Goal: Task Accomplishment & Management: Manage account settings

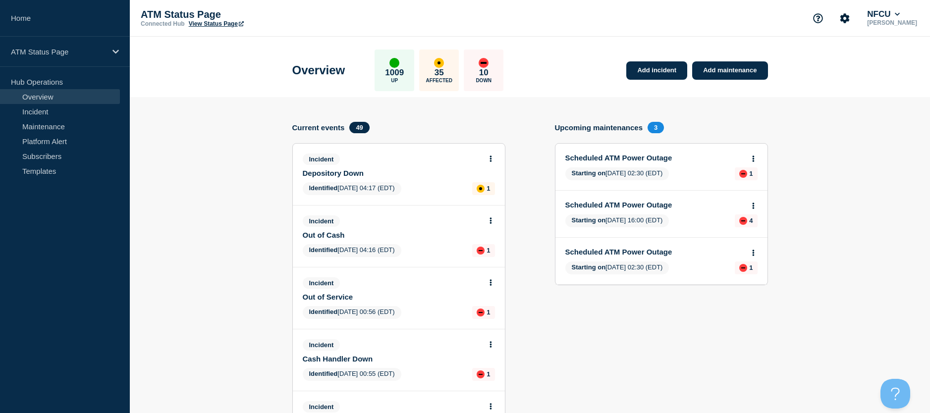
drag, startPoint x: 670, startPoint y: 73, endPoint x: 653, endPoint y: 105, distance: 35.7
click at [670, 73] on link "Add incident" at bounding box center [657, 70] width 61 height 18
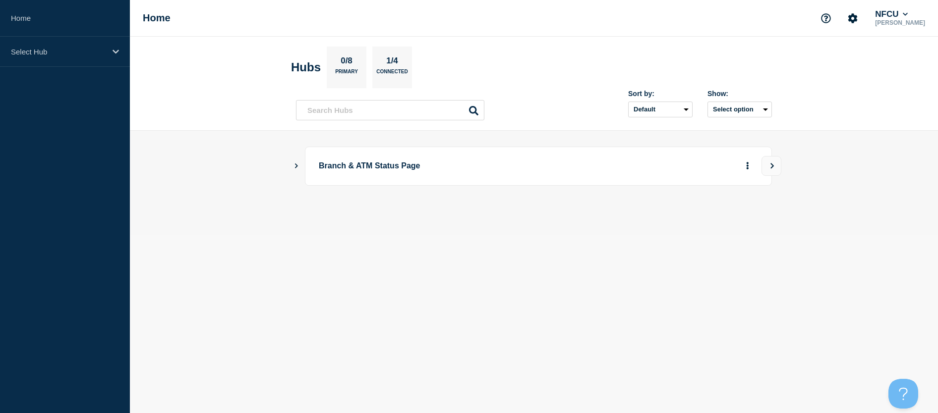
click at [295, 170] on main "Branch & ATM Status Page" at bounding box center [534, 183] width 808 height 104
click at [294, 167] on icon "Show Connected Hubs" at bounding box center [296, 165] width 6 height 5
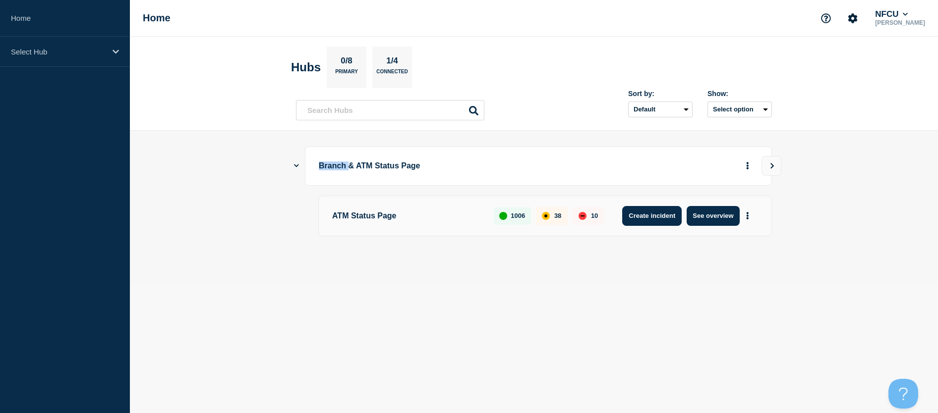
click at [671, 218] on button "Create incident" at bounding box center [651, 216] width 59 height 20
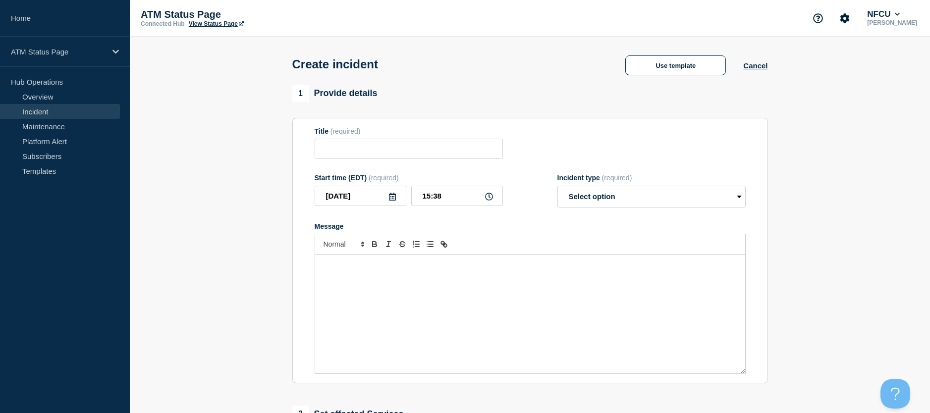
click at [40, 115] on link "Incident" at bounding box center [60, 111] width 120 height 15
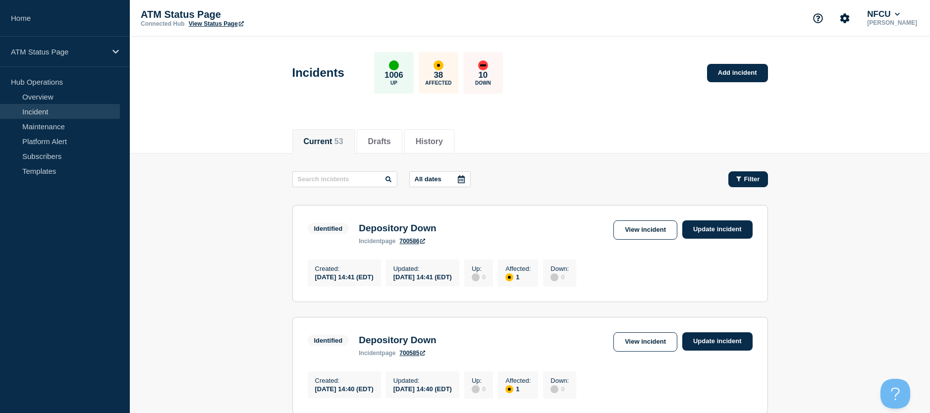
click at [749, 183] on button "Filter" at bounding box center [749, 180] width 40 height 16
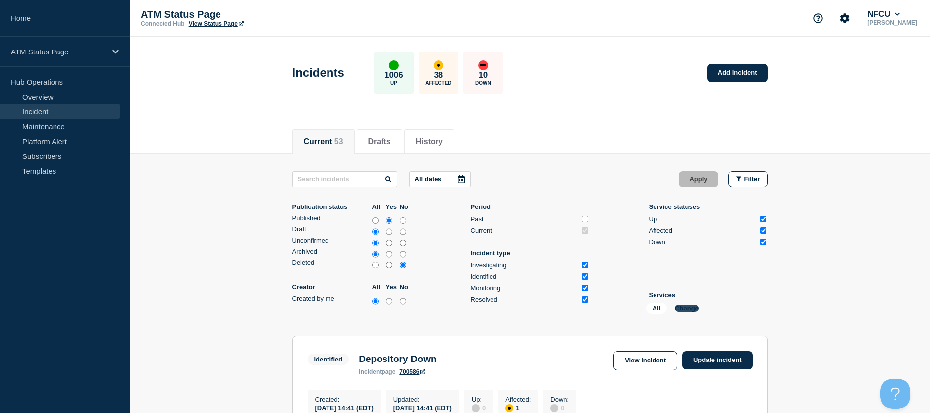
click at [696, 309] on button "Change" at bounding box center [687, 308] width 24 height 7
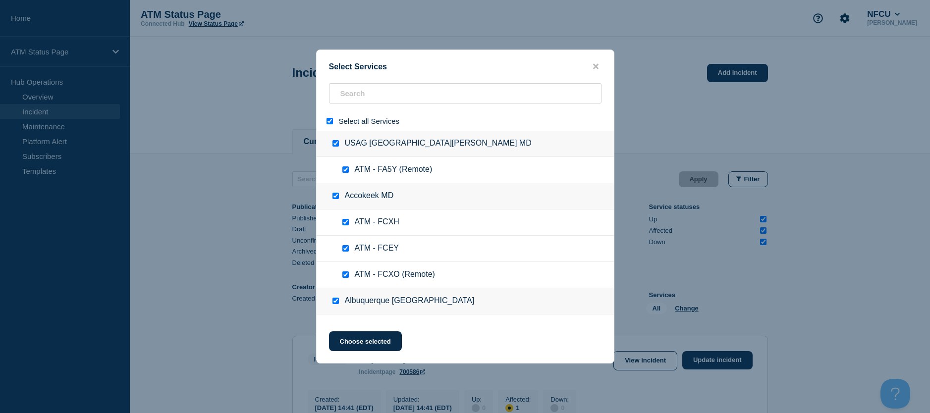
click at [333, 124] on input "select all" at bounding box center [330, 121] width 6 height 6
checkbox input "false"
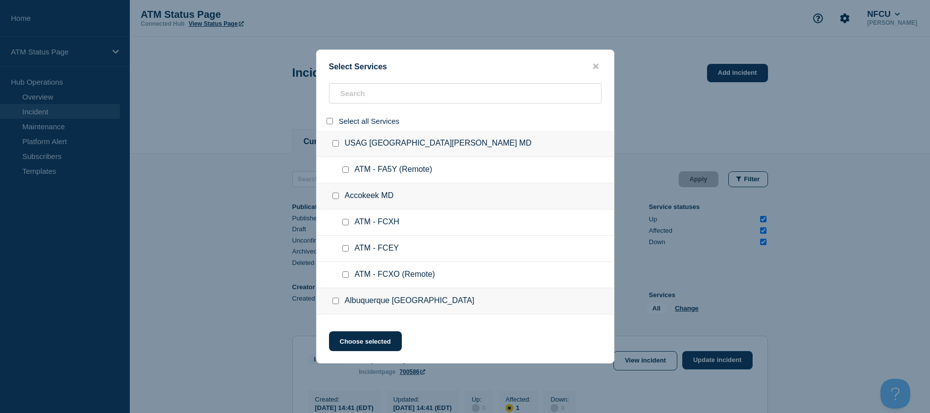
checkbox input "false"
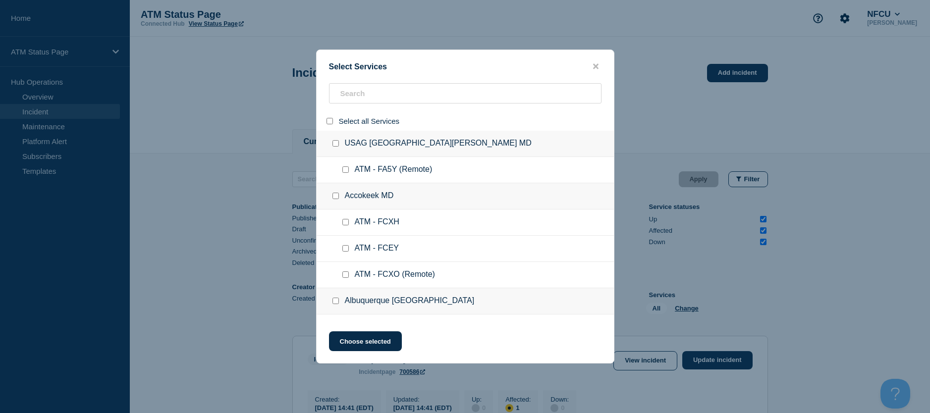
checkbox input "false"
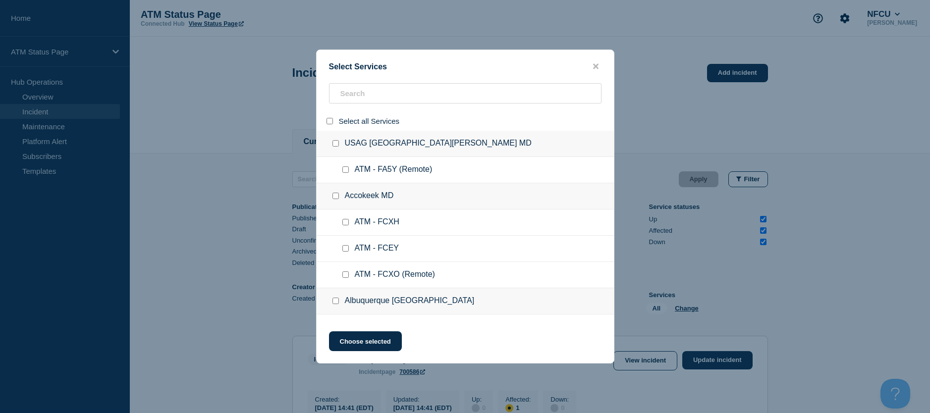
checkbox input "false"
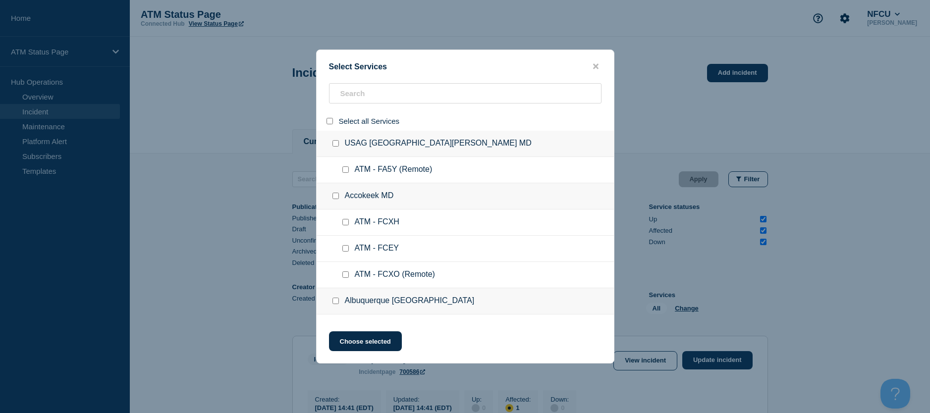
checkbox input "false"
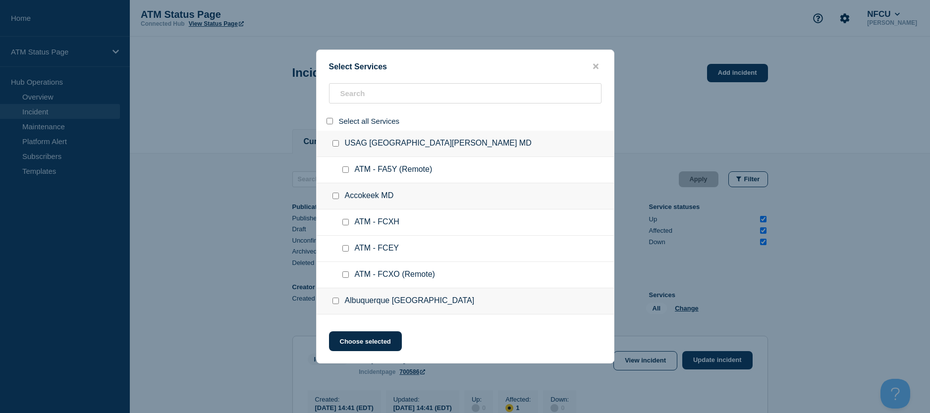
checkbox input "false"
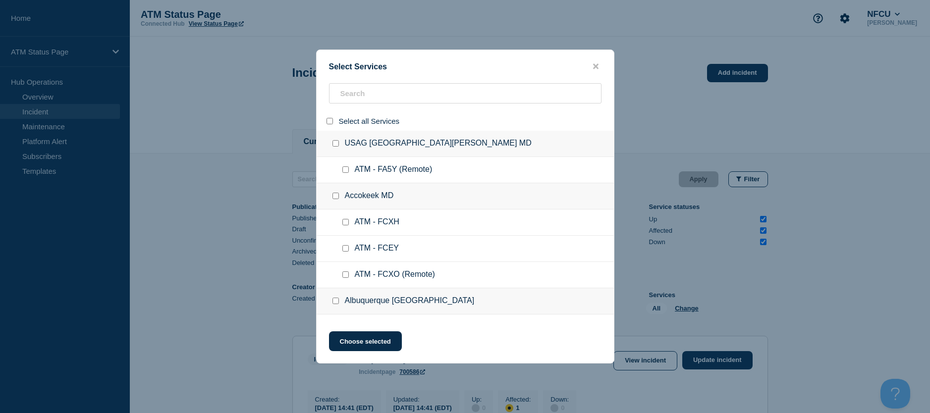
checkbox input "false"
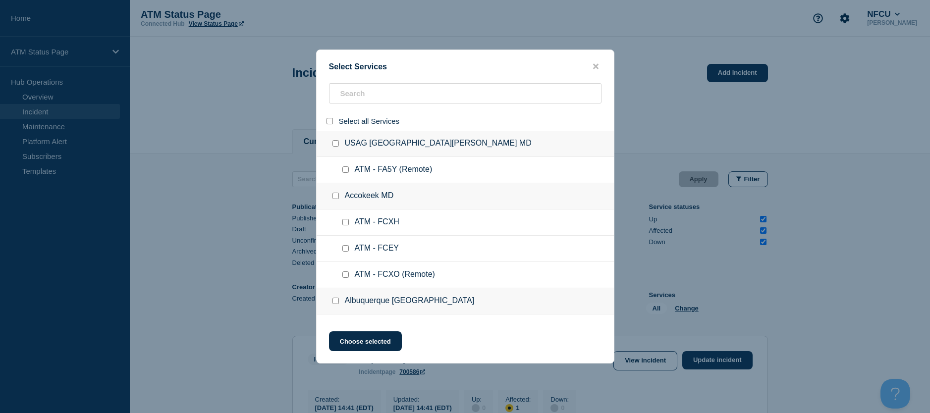
checkbox input "false"
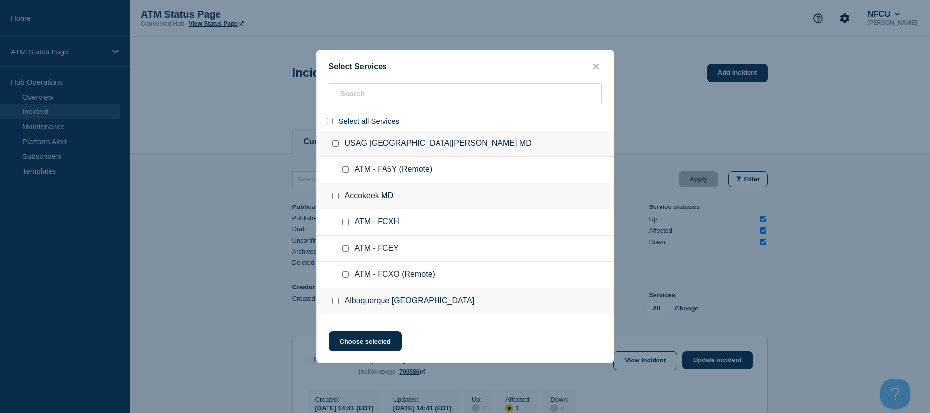
checkbox input "false"
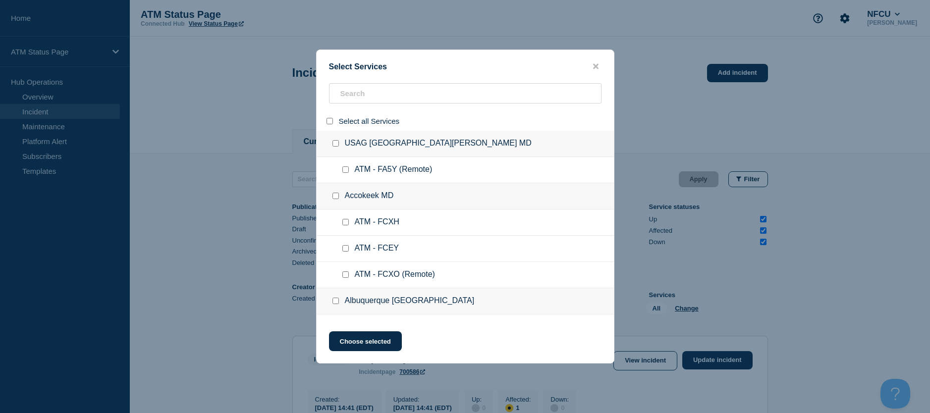
checkbox input "false"
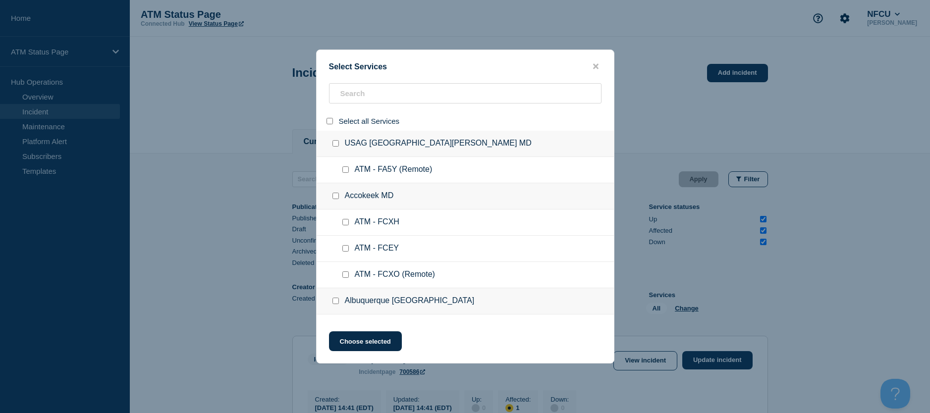
checkbox input "false"
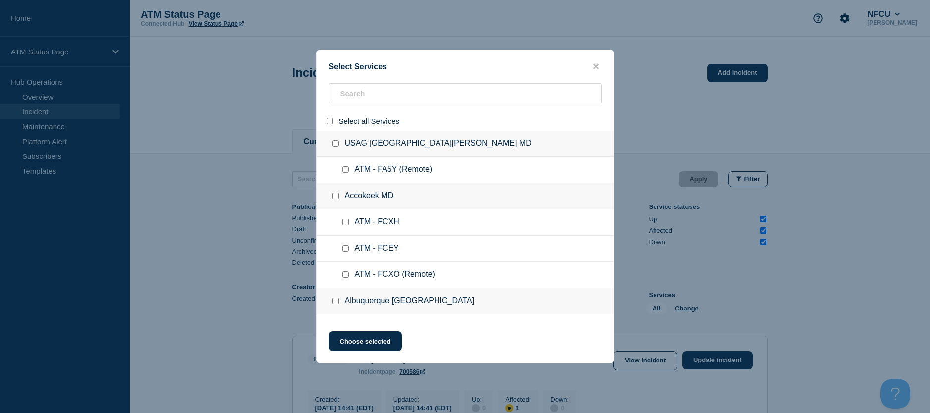
checkbox input "false"
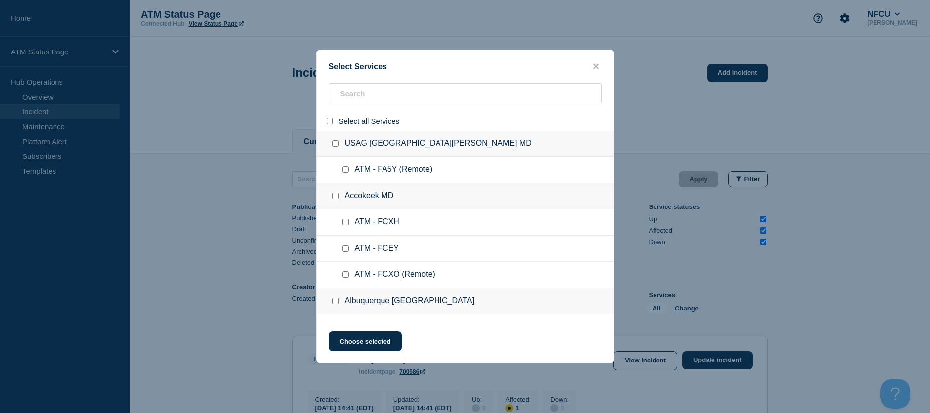
checkbox input "false"
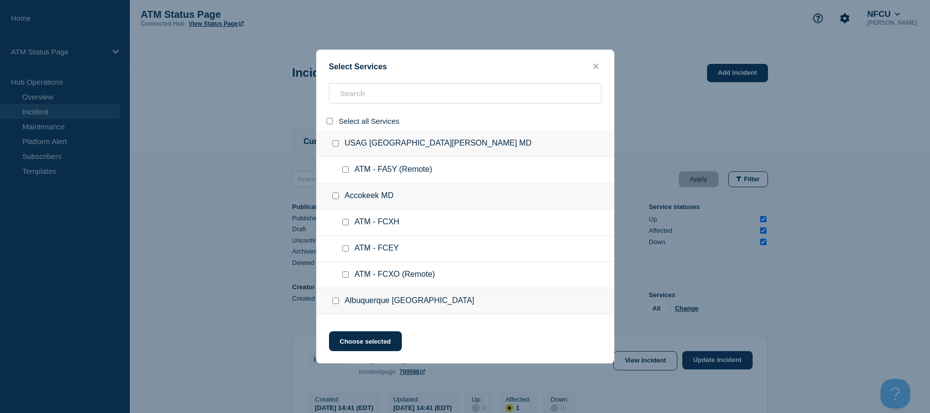
checkbox input "false"
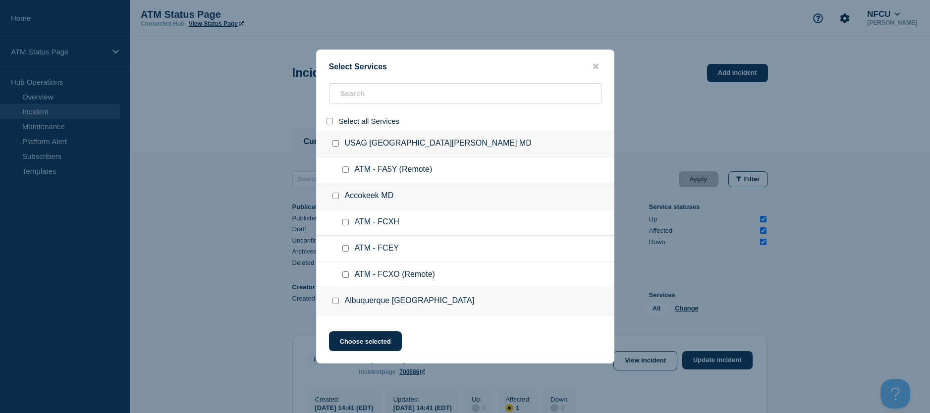
checkbox input "false"
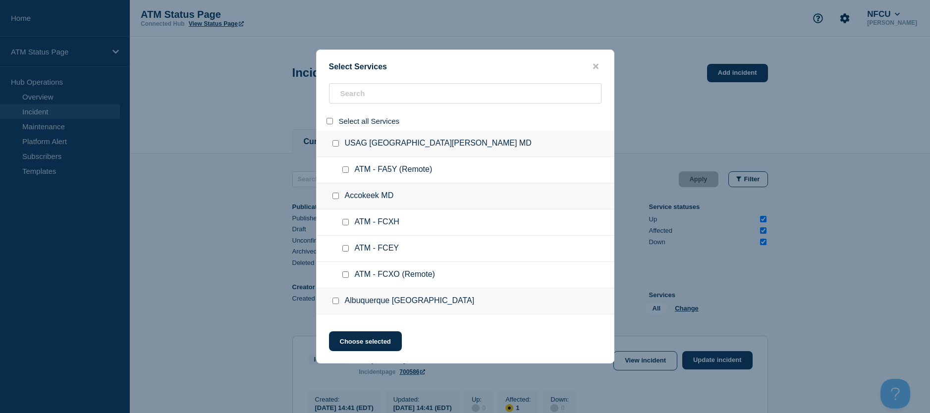
checkbox input "false"
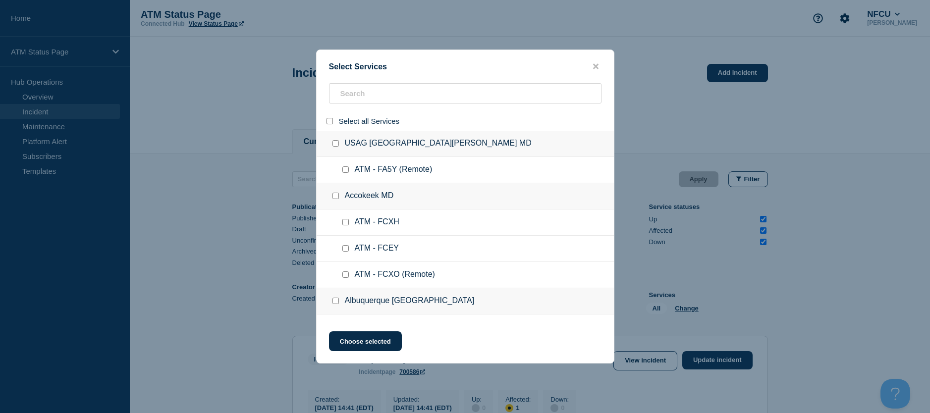
checkbox input "false"
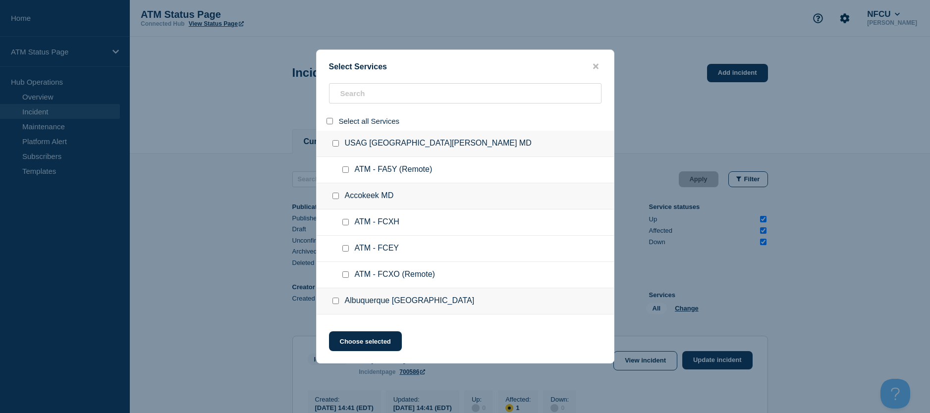
checkbox input "false"
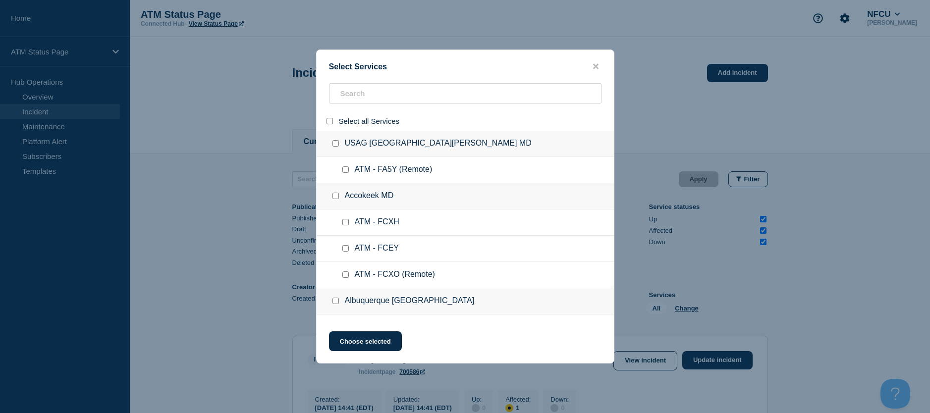
checkbox input "false"
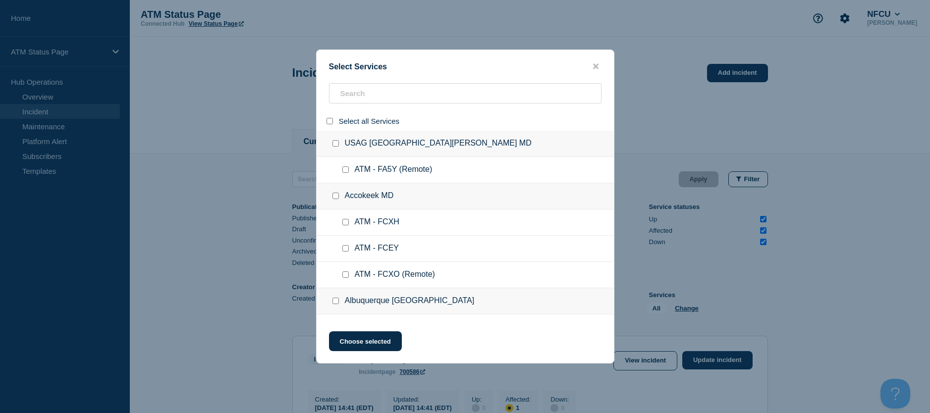
checkbox input "false"
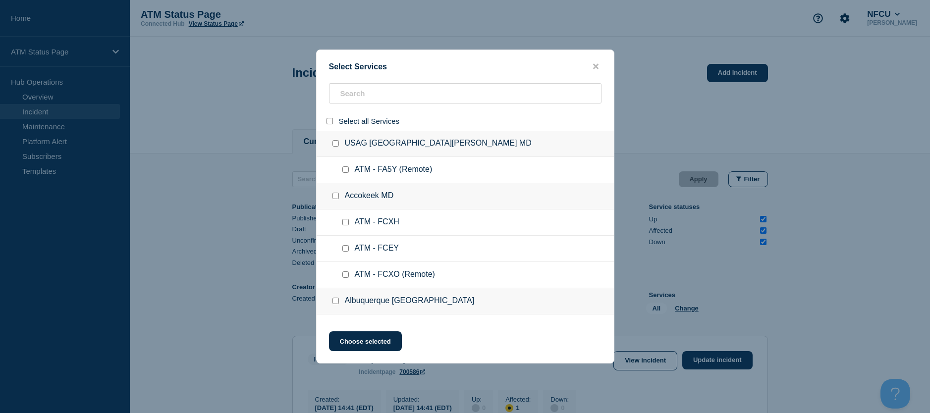
checkbox input "false"
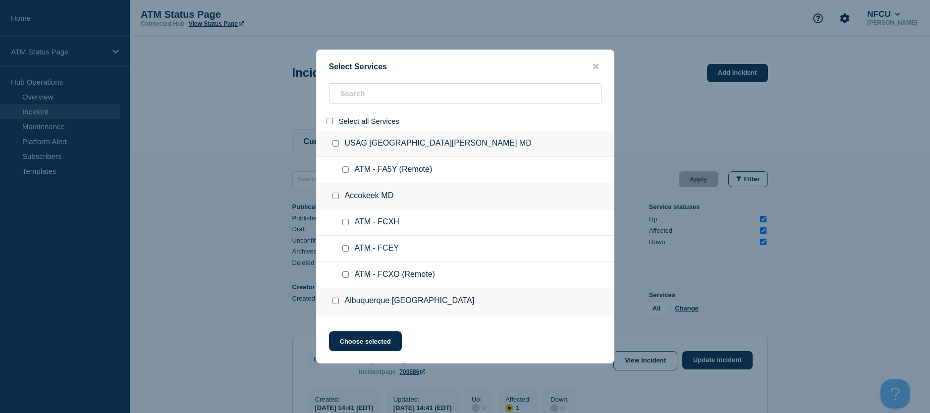
checkbox input "false"
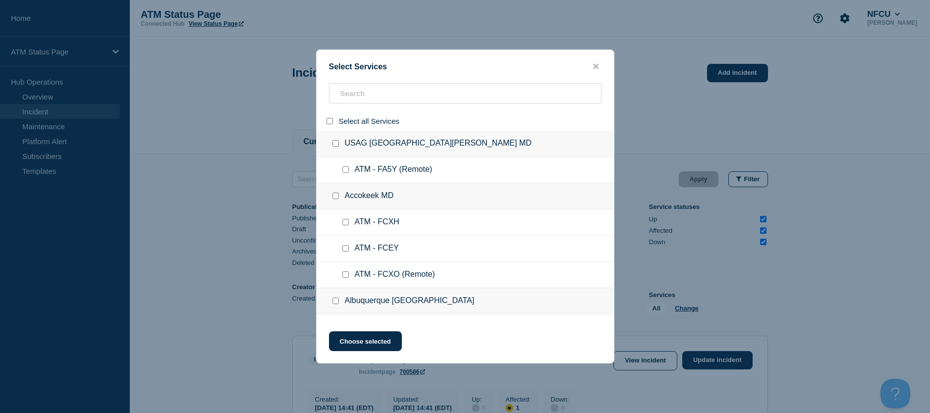
checkbox input "false"
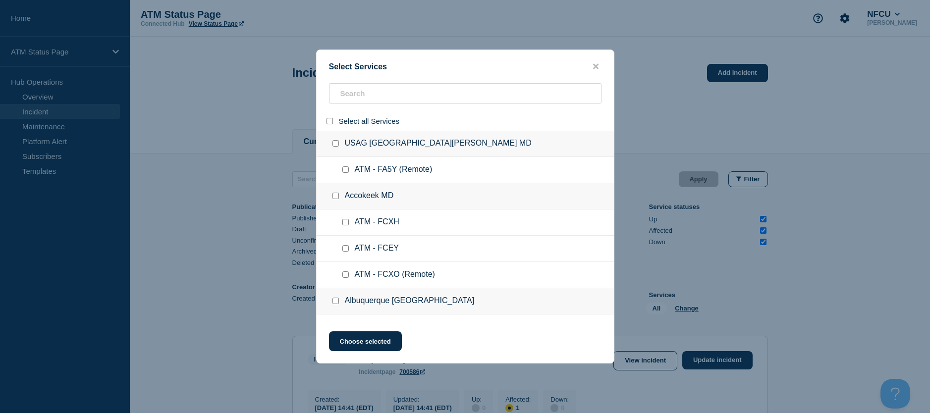
checkbox input "false"
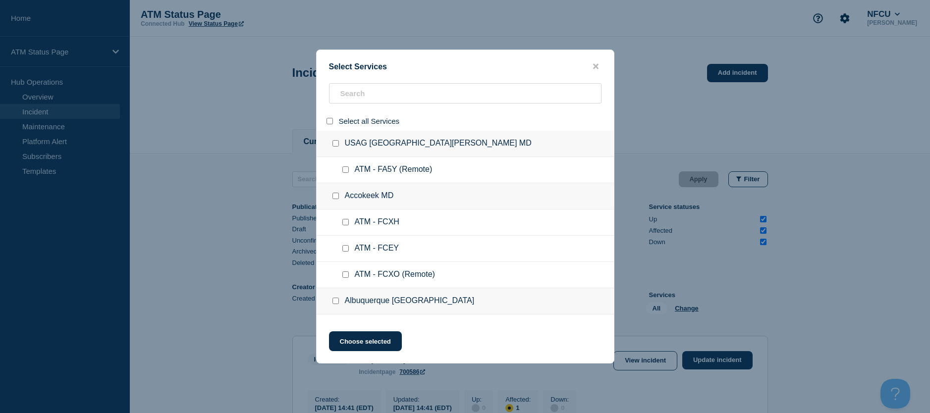
checkbox input "false"
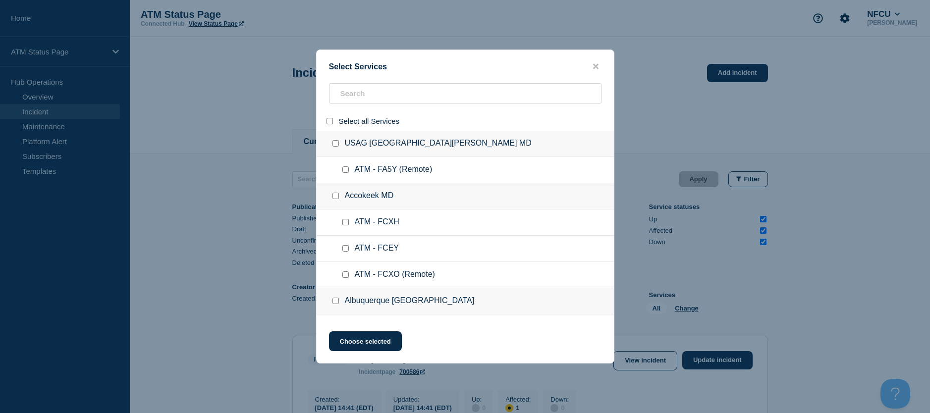
checkbox input "false"
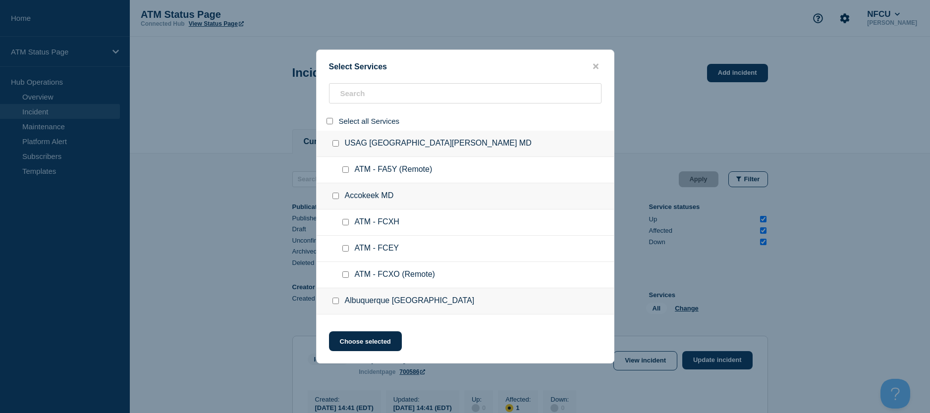
checkbox input "false"
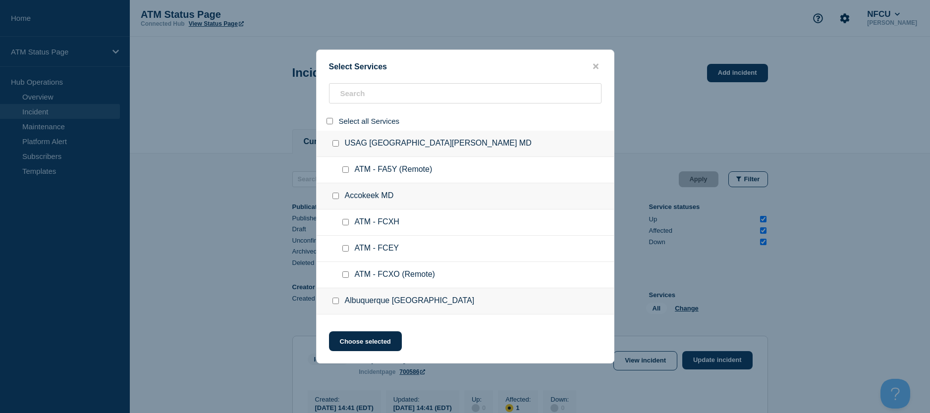
checkbox input "false"
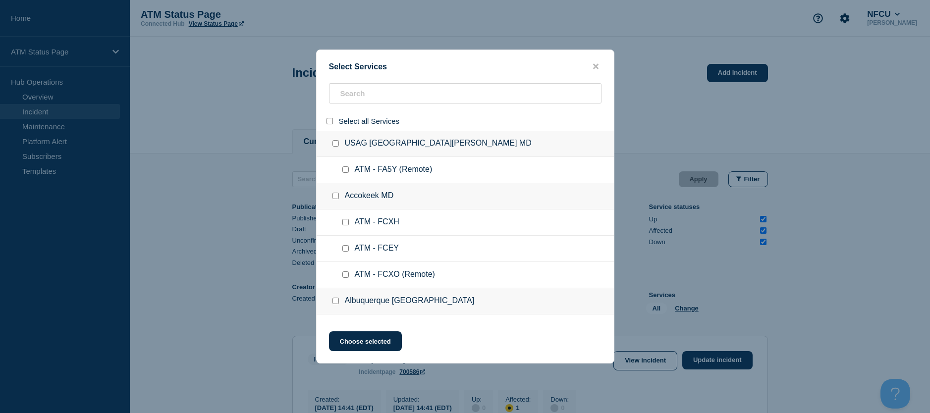
checkbox input "false"
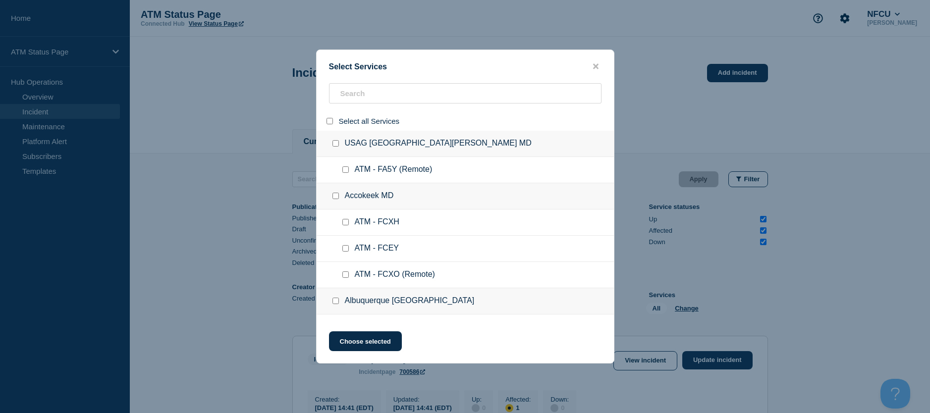
checkbox input "false"
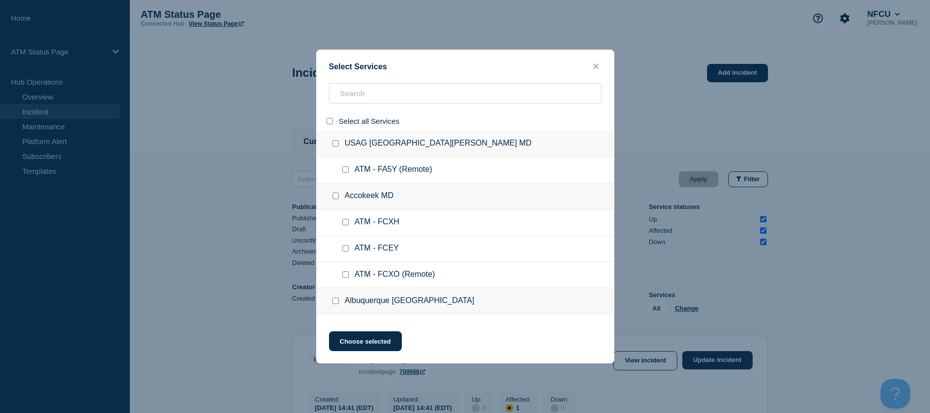
checkbox input "false"
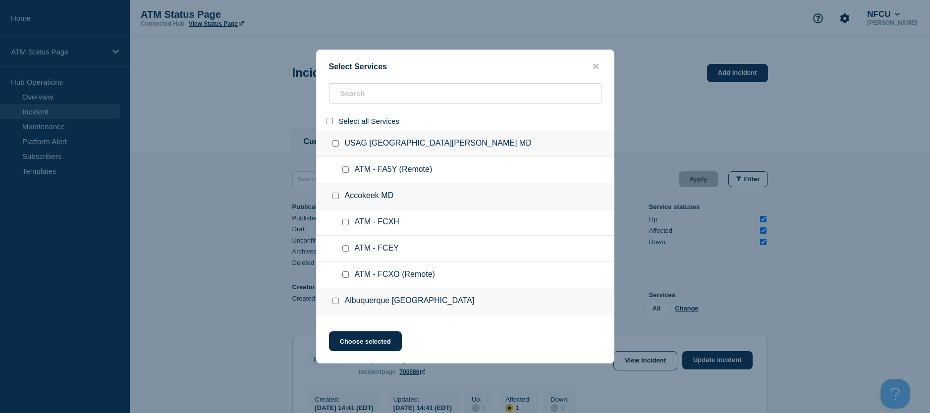
checkbox input "false"
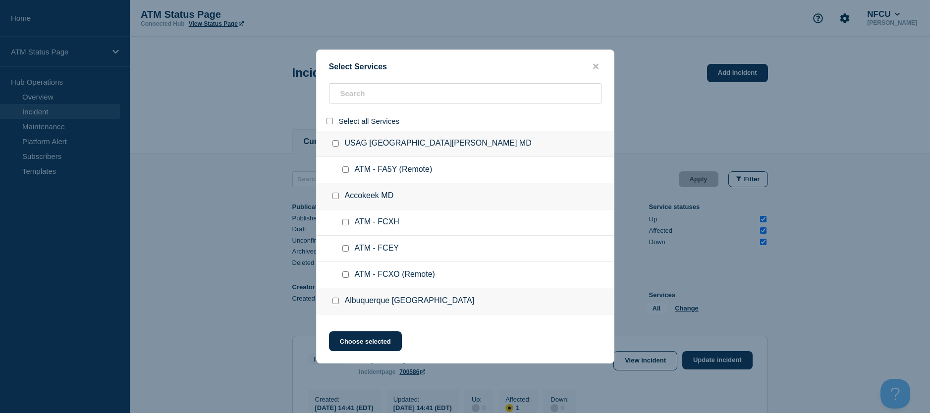
checkbox input "false"
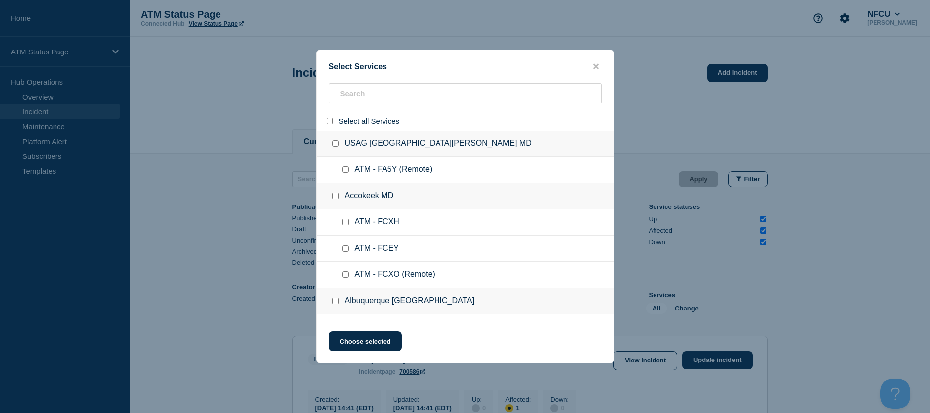
checkbox input "false"
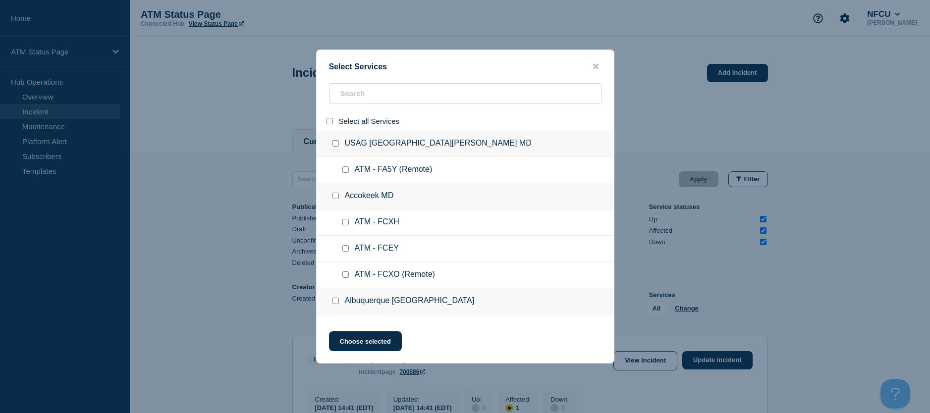
checkbox input "false"
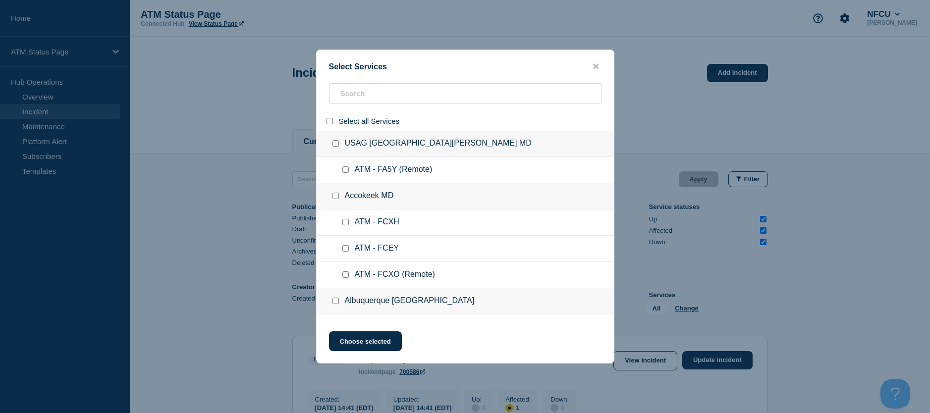
checkbox input "false"
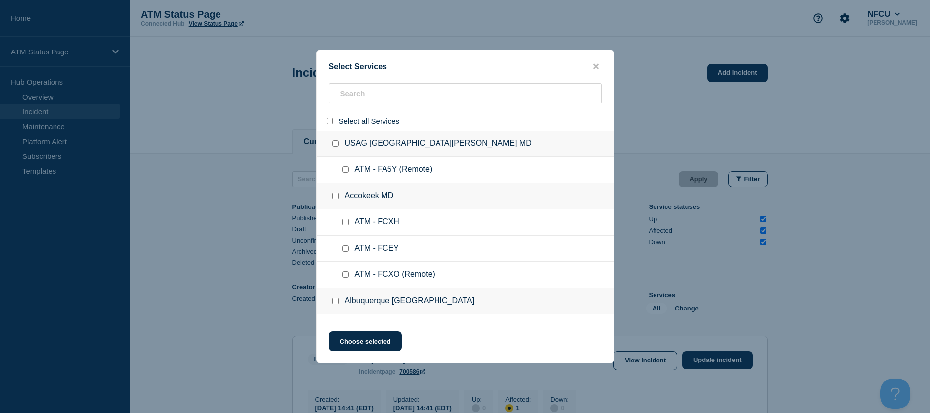
checkbox input "false"
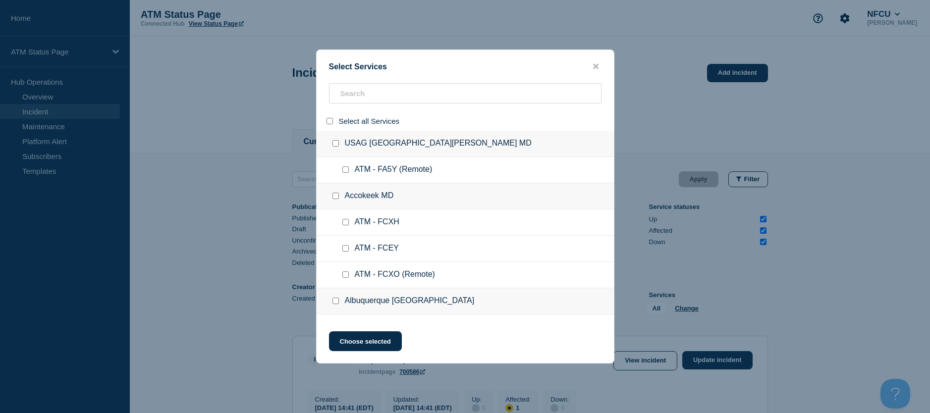
checkbox input "false"
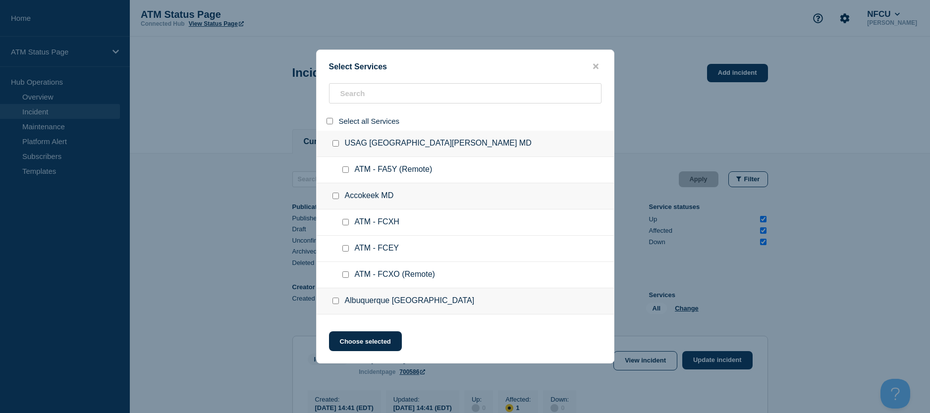
checkbox input "false"
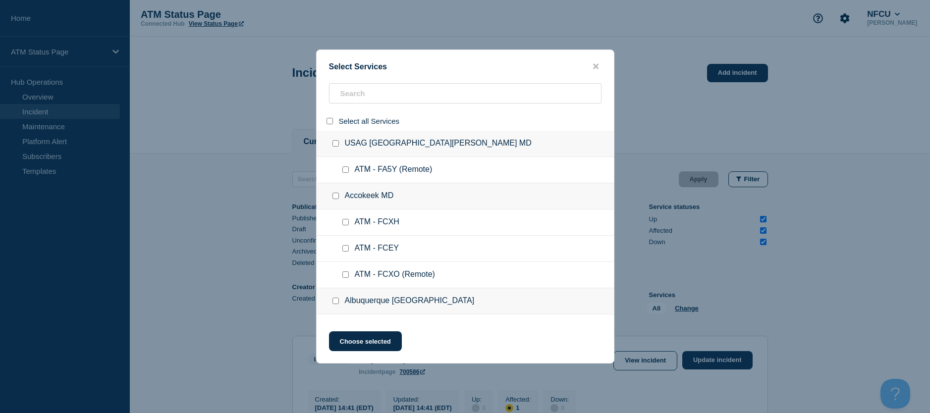
checkbox input "false"
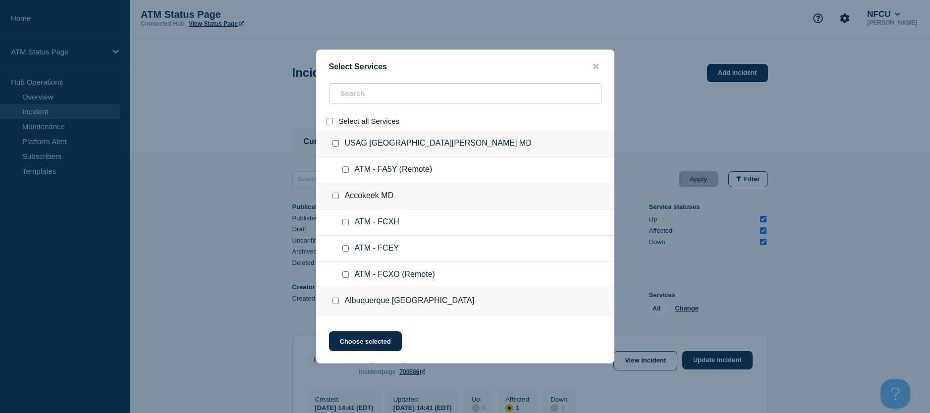
checkbox input "false"
click at [346, 91] on input "search" at bounding box center [465, 93] width 273 height 20
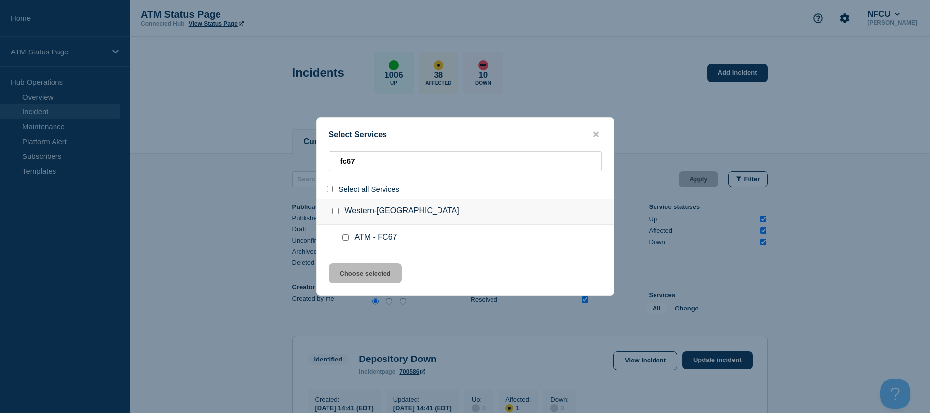
click at [344, 236] on input "service: ATM - FC67" at bounding box center [346, 237] width 6 height 6
click at [351, 261] on div "Select Services fc67 Select all Services Western-[GEOGRAPHIC_DATA] [GEOGRAPHIC_…" at bounding box center [465, 206] width 298 height 178
click at [350, 265] on button "Choose selected" at bounding box center [365, 274] width 73 height 20
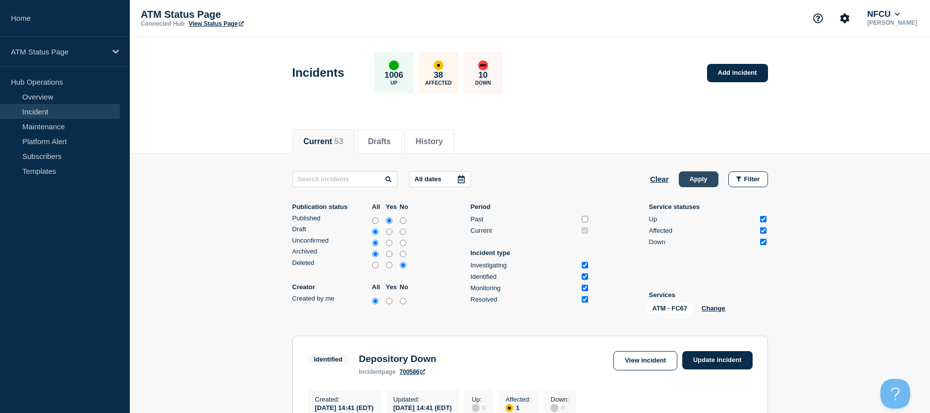
click at [696, 180] on button "Apply" at bounding box center [699, 180] width 40 height 16
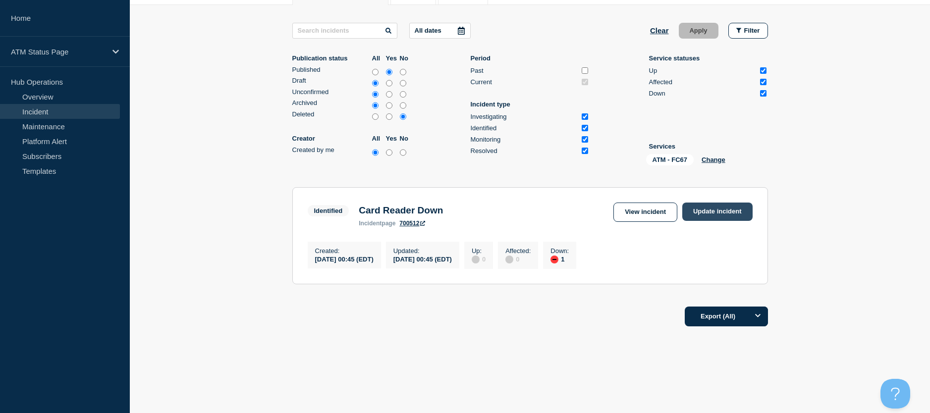
drag, startPoint x: 740, startPoint y: 194, endPoint x: 741, endPoint y: 210, distance: 16.4
click at [740, 194] on section "Identified Card Reader Down incident page 700512 View incident Update incident …" at bounding box center [530, 235] width 476 height 97
click at [741, 210] on link "Update incident" at bounding box center [718, 212] width 70 height 18
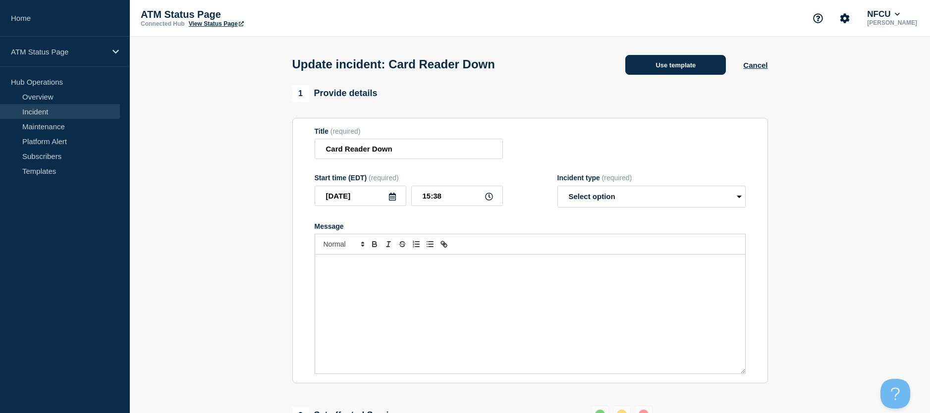
click at [689, 56] on button "Use template" at bounding box center [676, 65] width 101 height 20
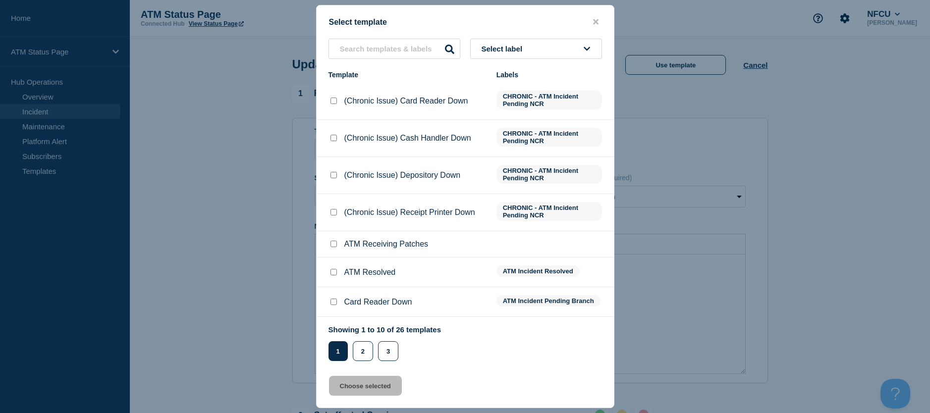
click at [333, 273] on input "ATM Resolved checkbox" at bounding box center [334, 272] width 6 height 6
click at [345, 387] on button "Choose selected" at bounding box center [365, 386] width 73 height 20
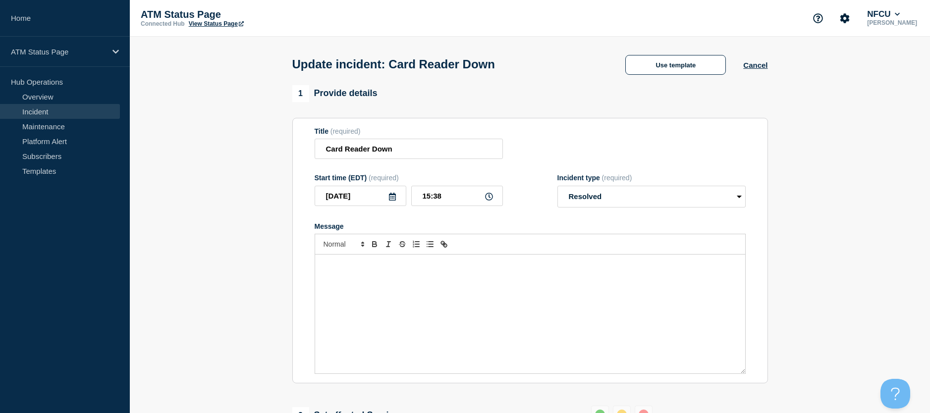
scroll to position [99, 0]
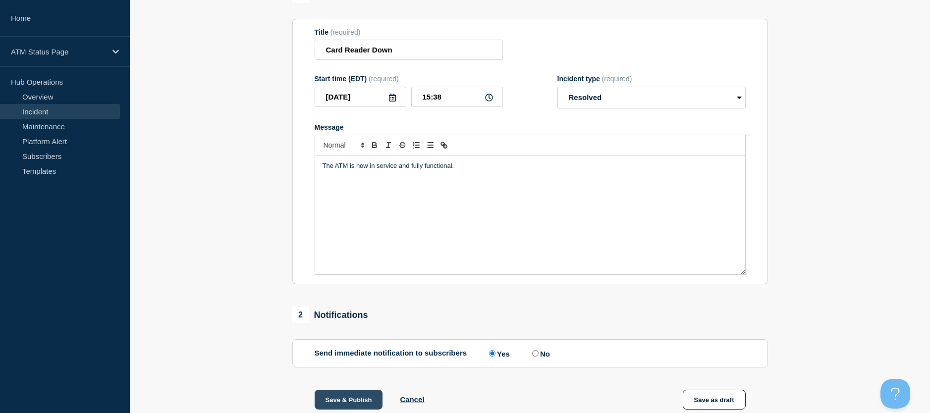
click at [330, 395] on button "Save & Publish" at bounding box center [349, 400] width 68 height 20
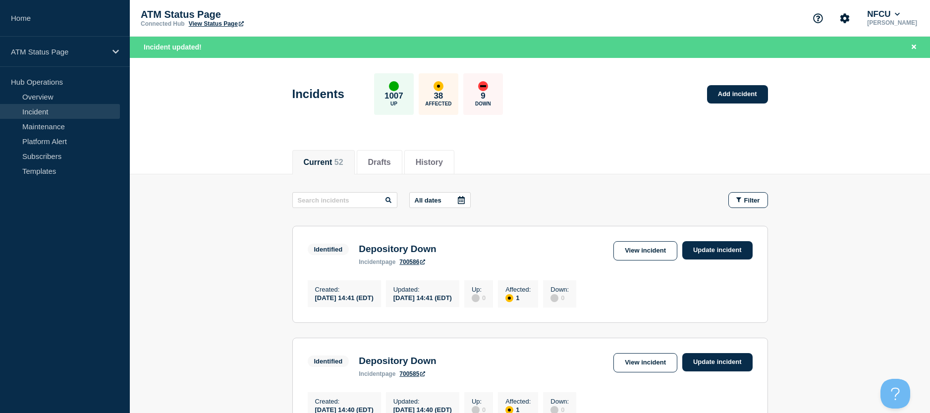
click at [762, 198] on button "Filter" at bounding box center [749, 200] width 40 height 16
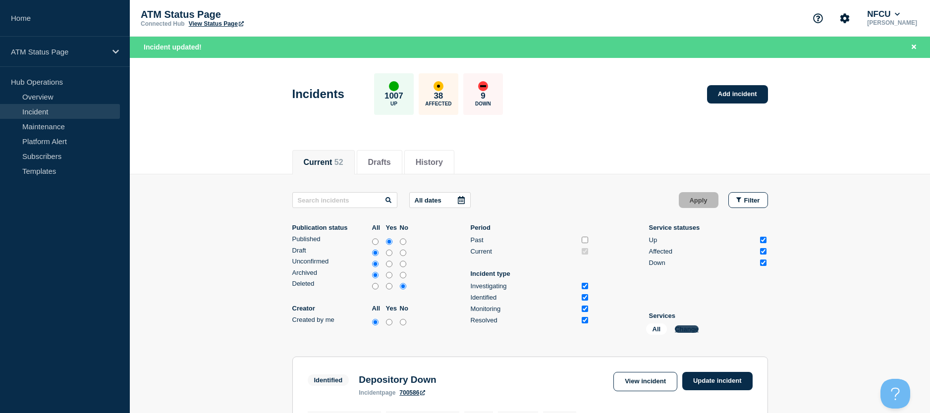
click at [695, 326] on button "Change" at bounding box center [687, 329] width 24 height 7
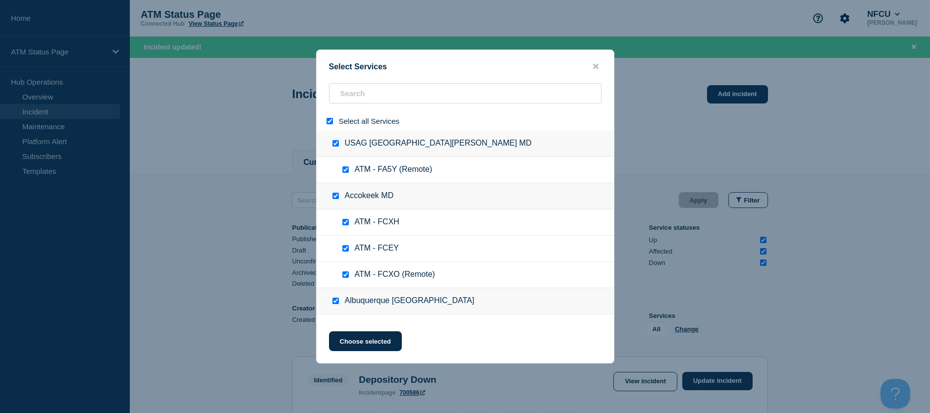
click at [329, 119] on input "select all" at bounding box center [330, 121] width 6 height 6
click at [361, 94] on input "search" at bounding box center [465, 93] width 273 height 20
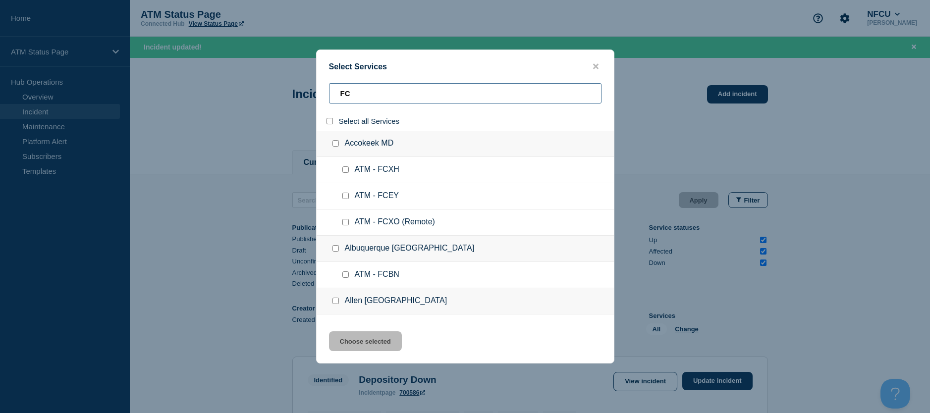
click at [361, 94] on input "FC" at bounding box center [465, 93] width 273 height 20
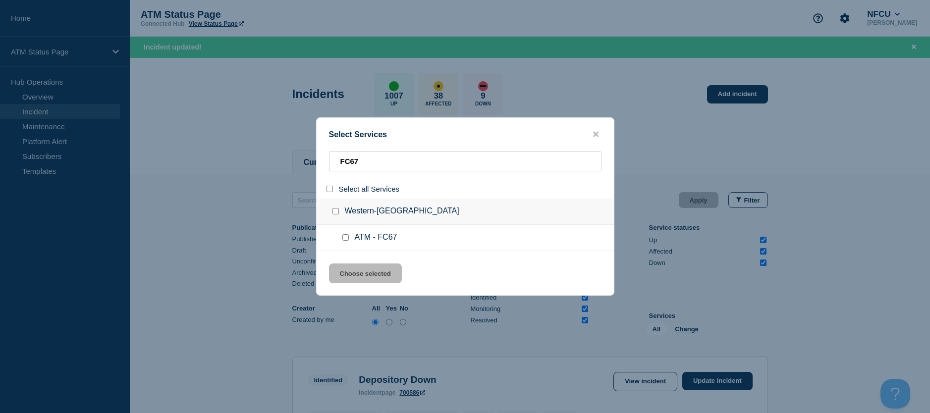
click at [345, 238] on input "service: ATM - FC67" at bounding box center [346, 237] width 6 height 6
click at [351, 283] on button "Choose selected" at bounding box center [365, 274] width 73 height 20
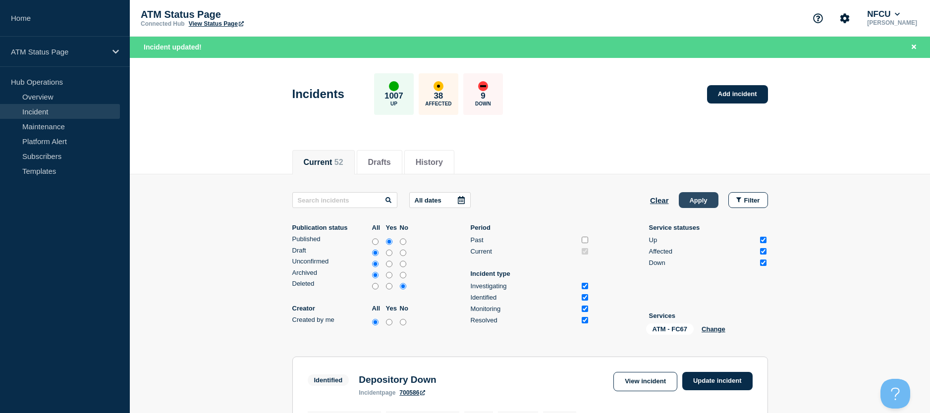
click at [691, 207] on button "Apply" at bounding box center [699, 200] width 40 height 16
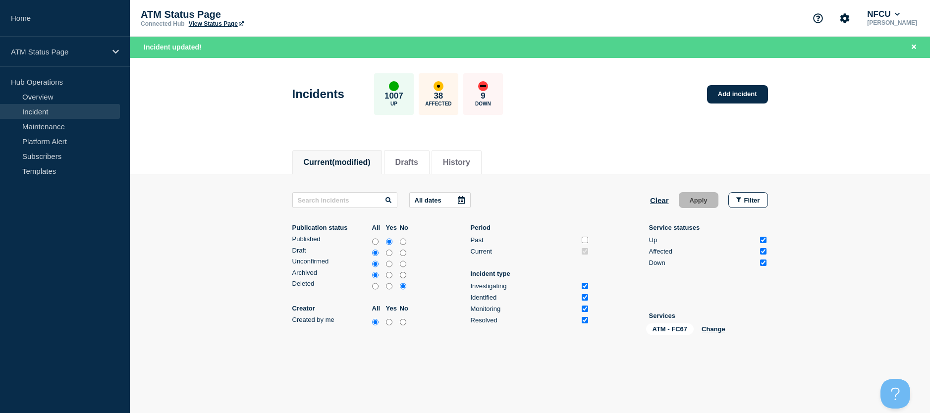
scroll to position [41, 0]
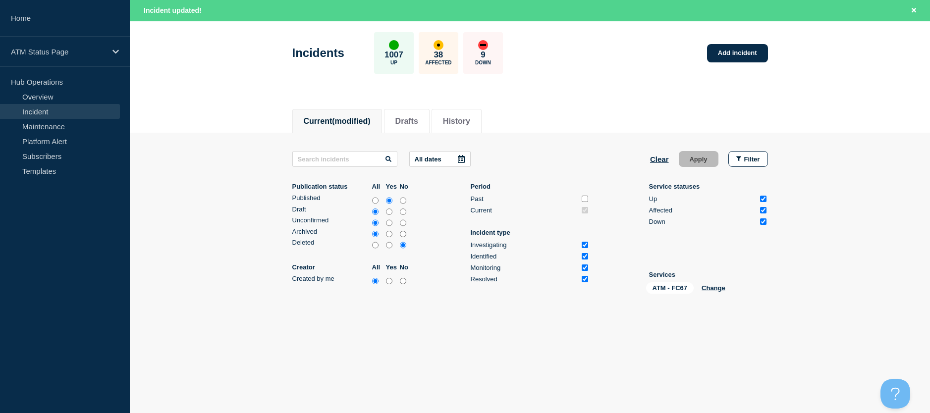
click at [712, 284] on div "ATM - FC67 Change" at bounding box center [695, 290] width 99 height 15
click at [719, 287] on button "Change" at bounding box center [714, 288] width 24 height 7
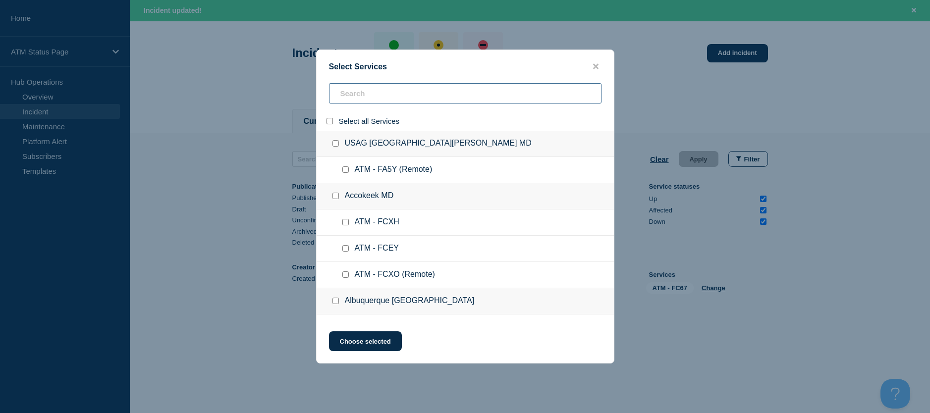
click at [394, 103] on input "search" at bounding box center [465, 93] width 273 height 20
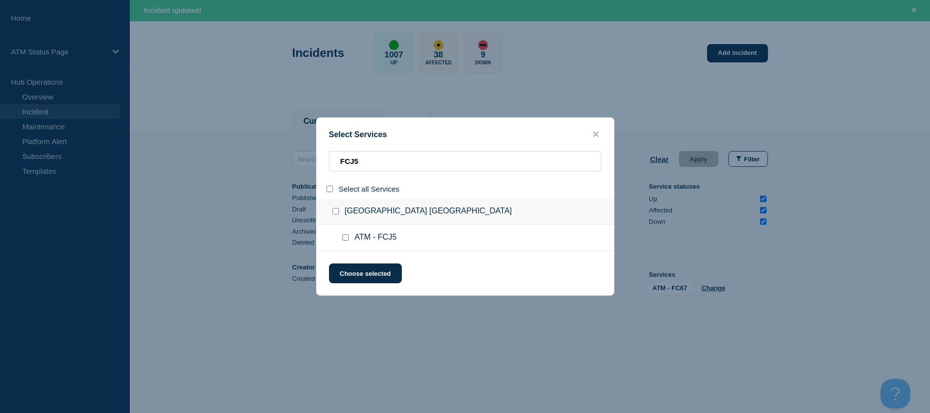
click at [346, 241] on input "service: ATM - FCJ5" at bounding box center [346, 237] width 6 height 6
click at [343, 236] on input "service: ATM - FCJ5" at bounding box center [346, 237] width 6 height 6
click at [343, 242] on div at bounding box center [348, 238] width 14 height 10
click at [352, 236] on div at bounding box center [348, 238] width 14 height 10
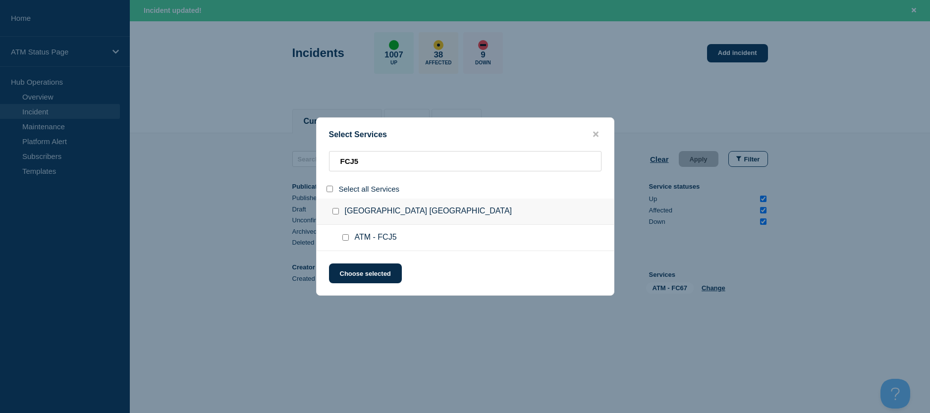
click at [346, 238] on input "service: ATM - FCJ5" at bounding box center [346, 237] width 6 height 6
click at [348, 268] on button "Choose selected" at bounding box center [365, 274] width 73 height 20
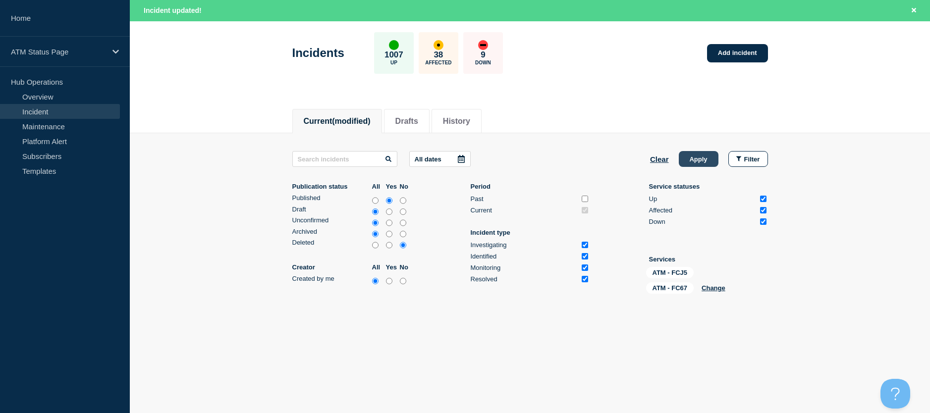
drag, startPoint x: 698, startPoint y: 164, endPoint x: 685, endPoint y: 160, distance: 14.4
click at [698, 163] on button "Apply" at bounding box center [699, 159] width 40 height 16
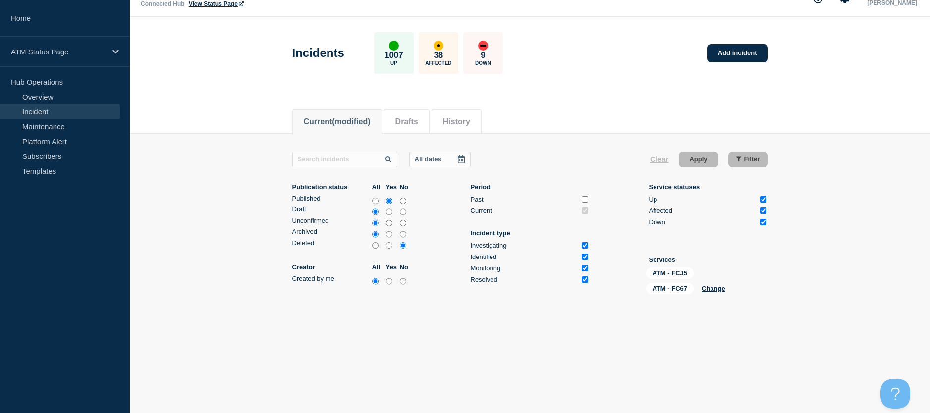
scroll to position [20, 0]
click at [716, 294] on div "ATM - FCJ5 ATM - FC67 Change" at bounding box center [695, 282] width 99 height 31
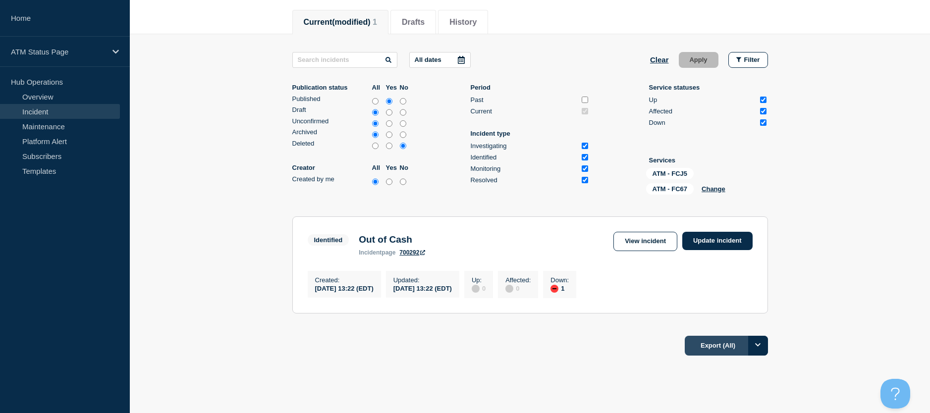
scroll to position [156, 0]
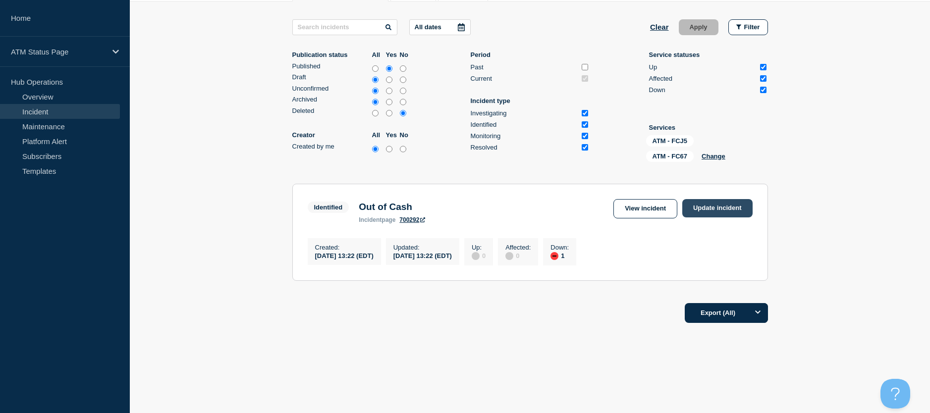
click at [718, 208] on link "Update incident" at bounding box center [718, 208] width 70 height 18
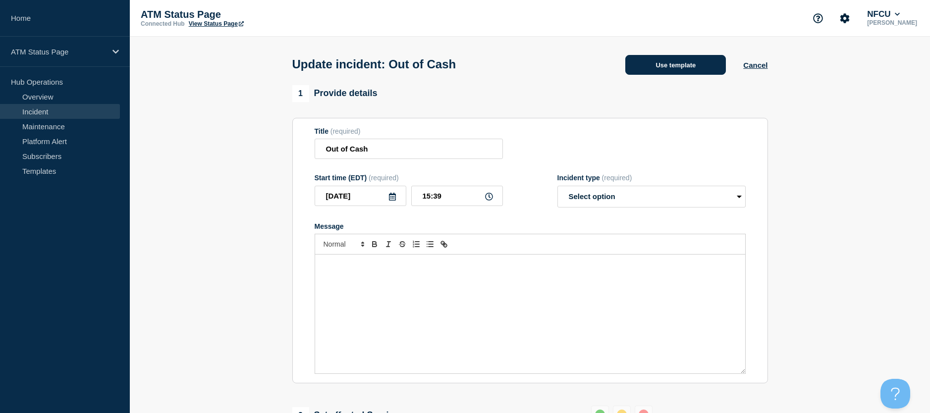
click at [658, 66] on button "Use template" at bounding box center [676, 65] width 101 height 20
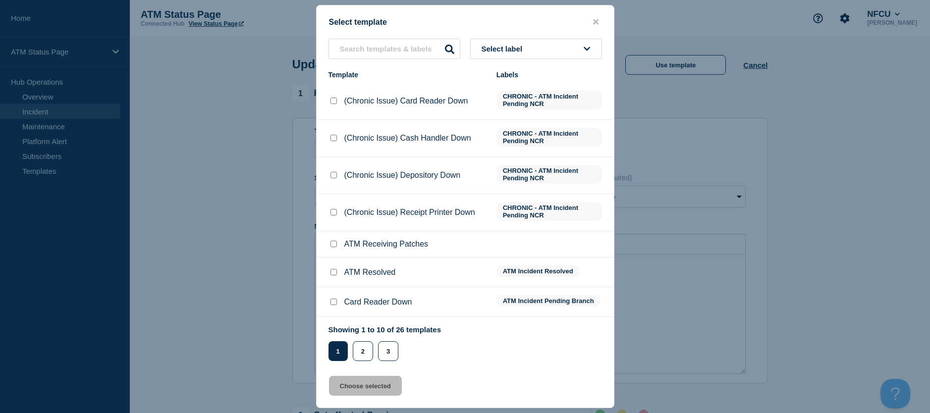
click at [333, 278] on div at bounding box center [334, 273] width 10 height 10
click at [334, 278] on div at bounding box center [334, 273] width 10 height 10
click at [334, 276] on input "ATM Resolved checkbox" at bounding box center [334, 272] width 6 height 6
click at [352, 383] on button "Choose selected" at bounding box center [365, 386] width 73 height 20
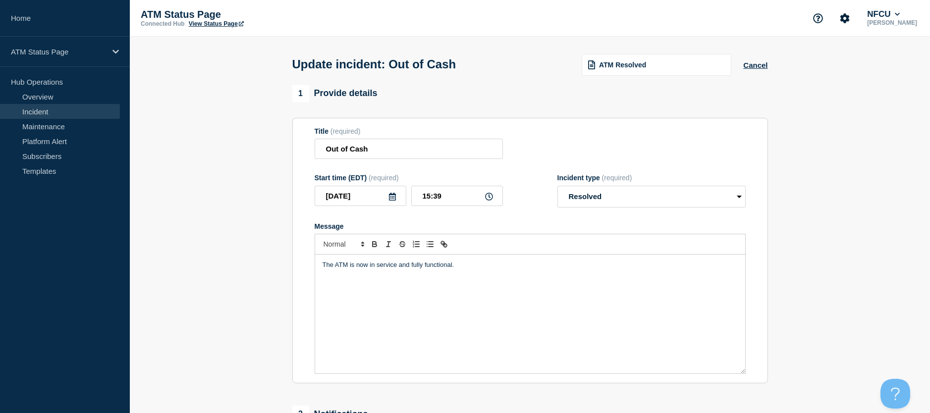
scroll to position [99, 0]
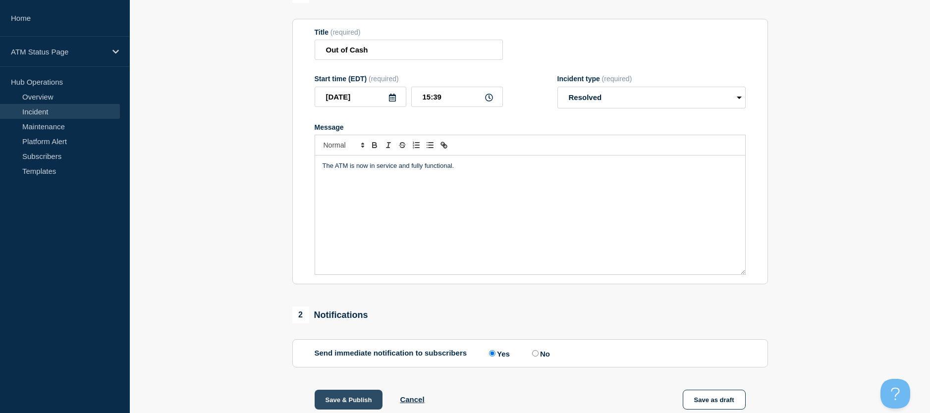
click at [336, 393] on button "Save & Publish" at bounding box center [349, 400] width 68 height 20
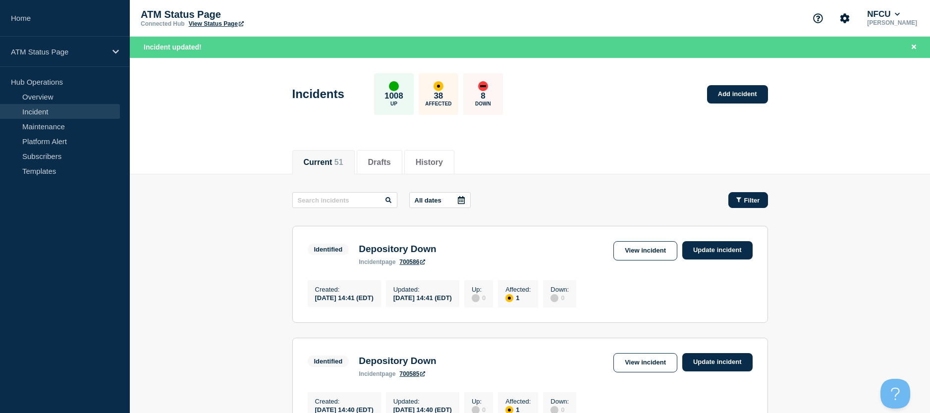
click at [730, 204] on button "Filter" at bounding box center [749, 200] width 40 height 16
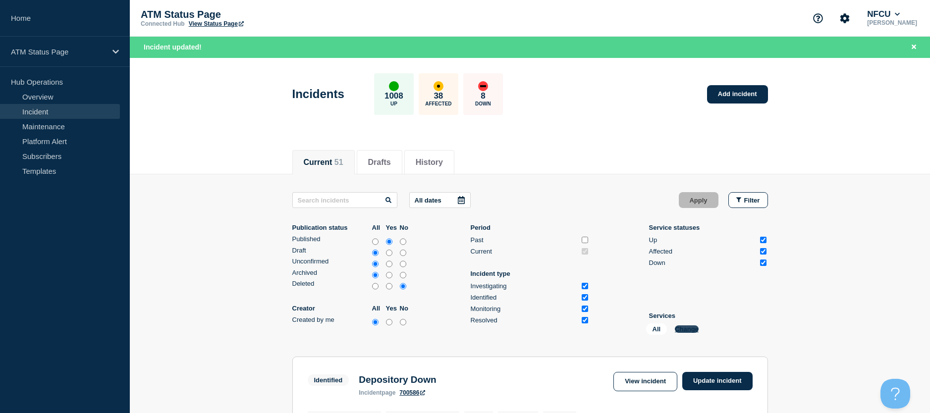
click at [691, 328] on button "Change" at bounding box center [687, 329] width 24 height 7
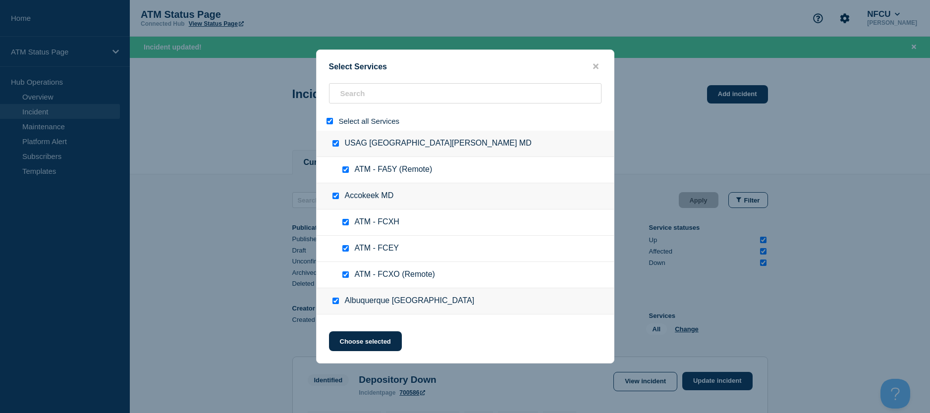
click at [329, 121] on input "select all" at bounding box center [330, 121] width 6 height 6
click at [367, 93] on input "search" at bounding box center [465, 93] width 273 height 20
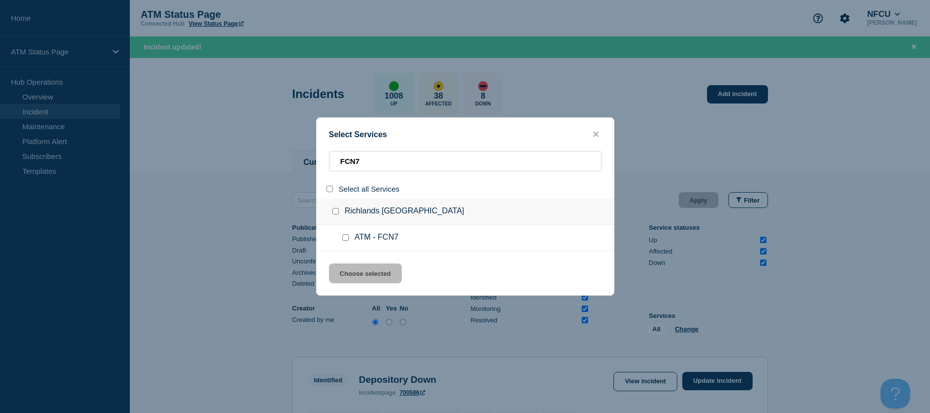
click at [343, 240] on input "service: ATM - FCN7" at bounding box center [346, 237] width 6 height 6
click at [356, 274] on button "Choose selected" at bounding box center [365, 274] width 73 height 20
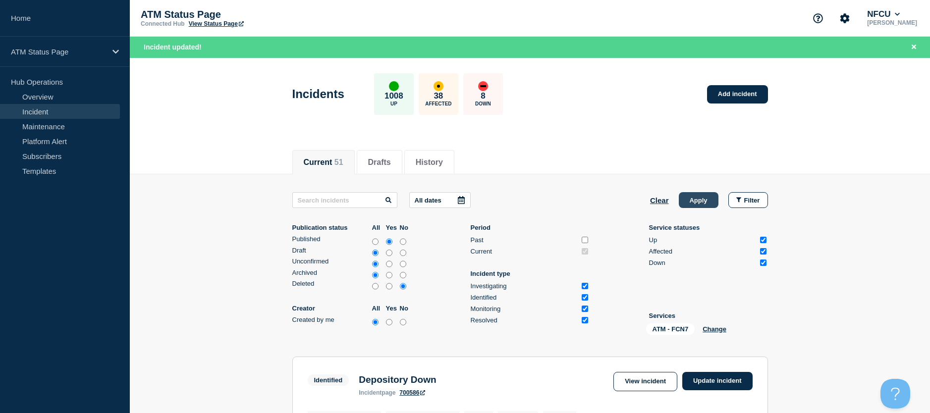
click at [680, 204] on button "Apply" at bounding box center [699, 200] width 40 height 16
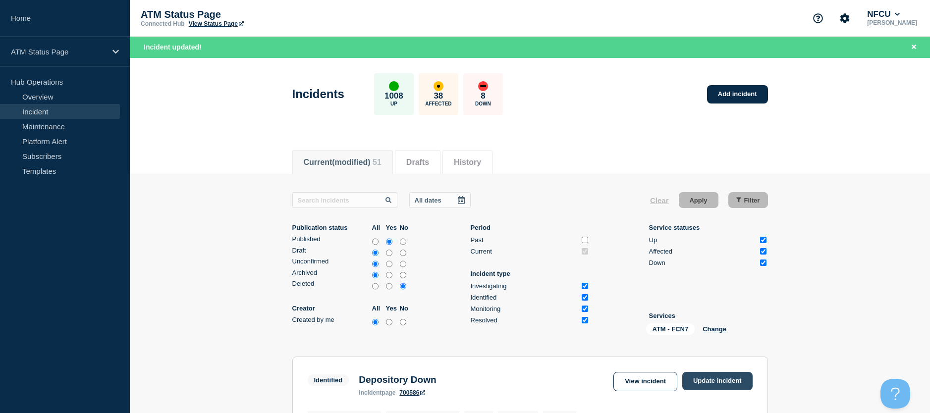
scroll to position [149, 0]
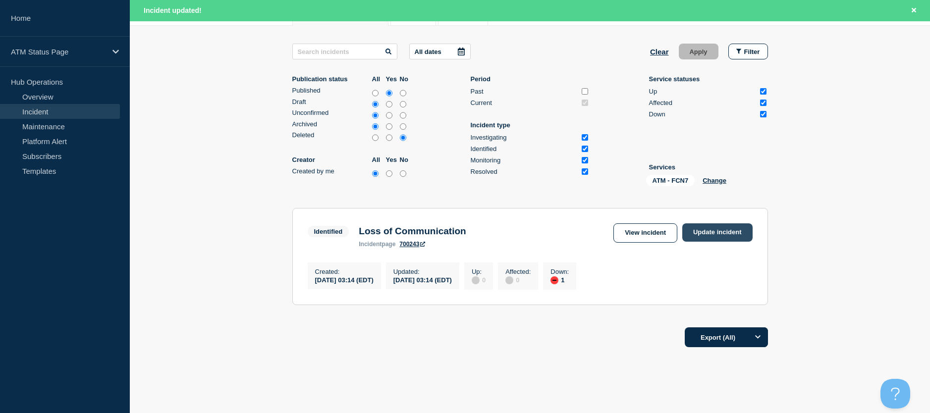
click at [716, 235] on link "Update incident" at bounding box center [718, 233] width 70 height 18
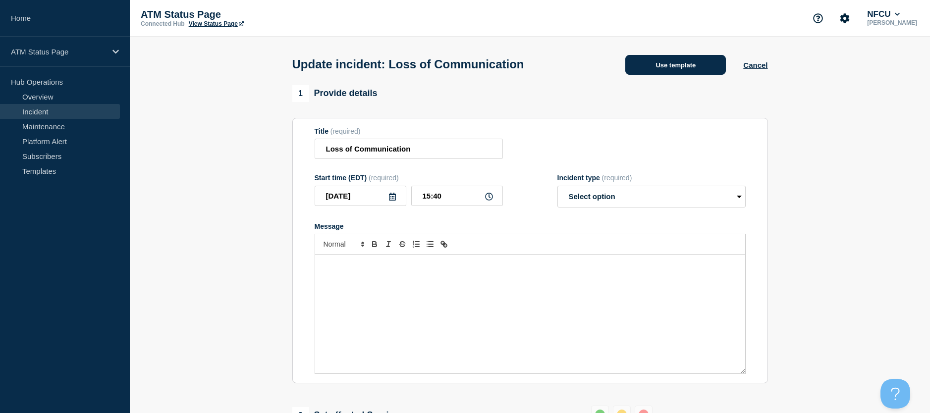
click at [664, 74] on button "Use template" at bounding box center [676, 65] width 101 height 20
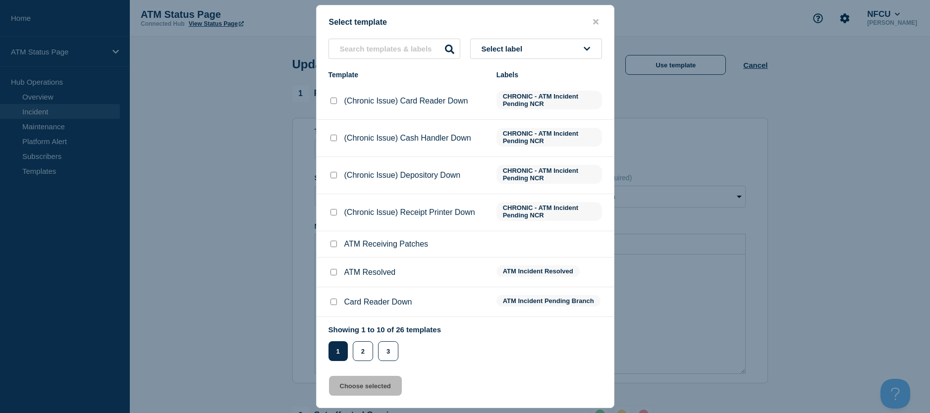
click at [336, 271] on input "ATM Resolved checkbox" at bounding box center [334, 272] width 6 height 6
click at [345, 388] on button "Choose selected" at bounding box center [365, 386] width 73 height 20
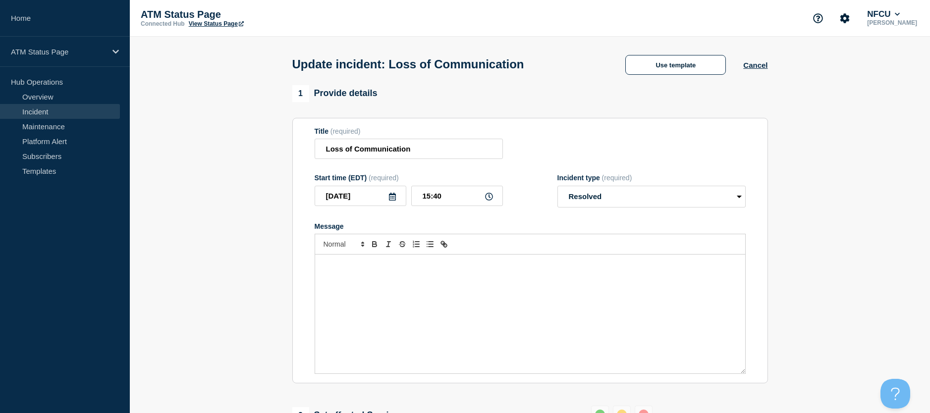
scroll to position [149, 0]
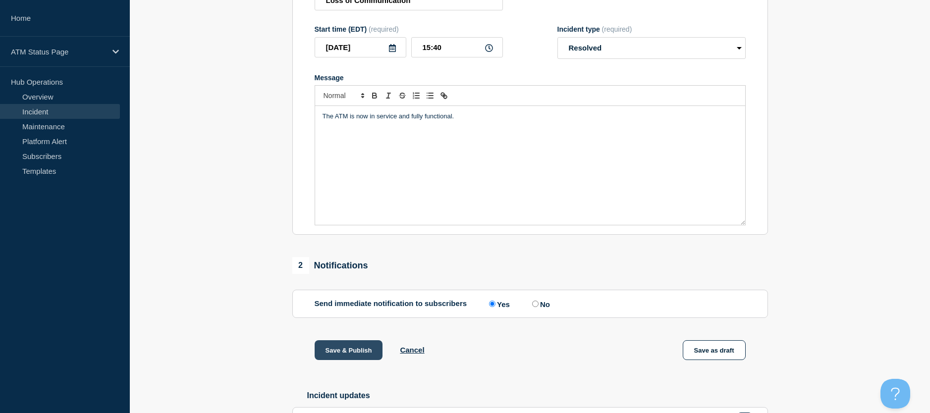
click at [339, 357] on button "Save & Publish" at bounding box center [349, 351] width 68 height 20
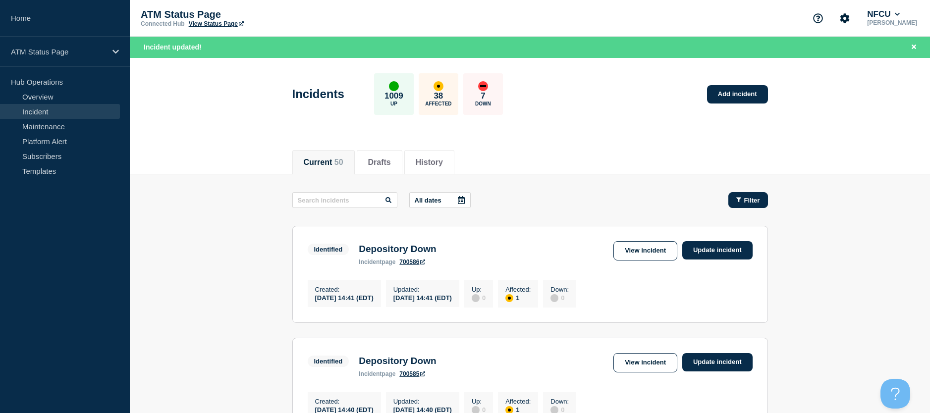
click at [732, 206] on button "Filter" at bounding box center [749, 200] width 40 height 16
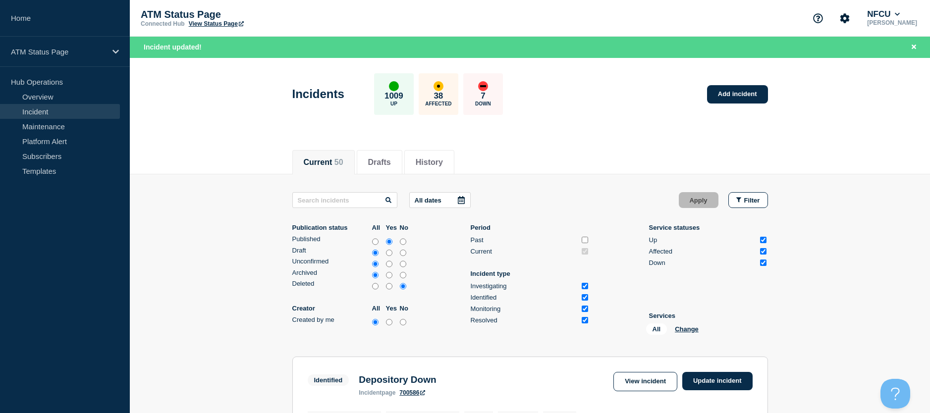
click at [677, 333] on div "All Change" at bounding box center [695, 331] width 99 height 15
click at [688, 328] on button "Change" at bounding box center [687, 329] width 24 height 7
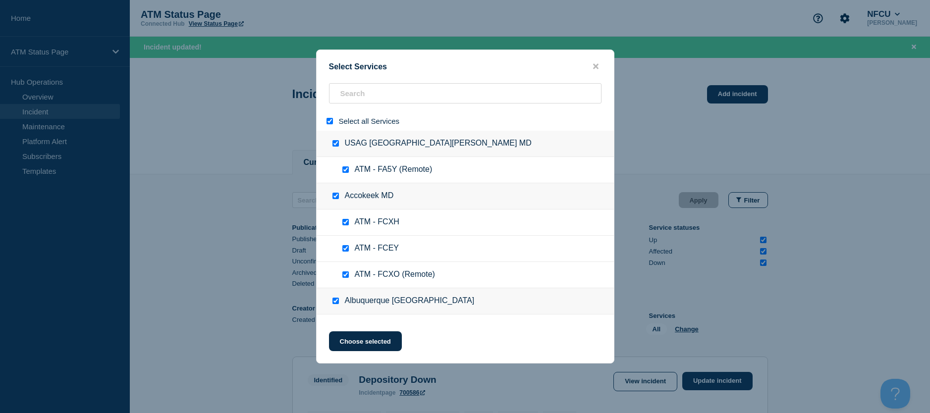
click at [330, 124] on input "select all" at bounding box center [330, 121] width 6 height 6
click at [366, 98] on input "search" at bounding box center [465, 93] width 273 height 20
click at [370, 99] on input "search" at bounding box center [465, 93] width 273 height 20
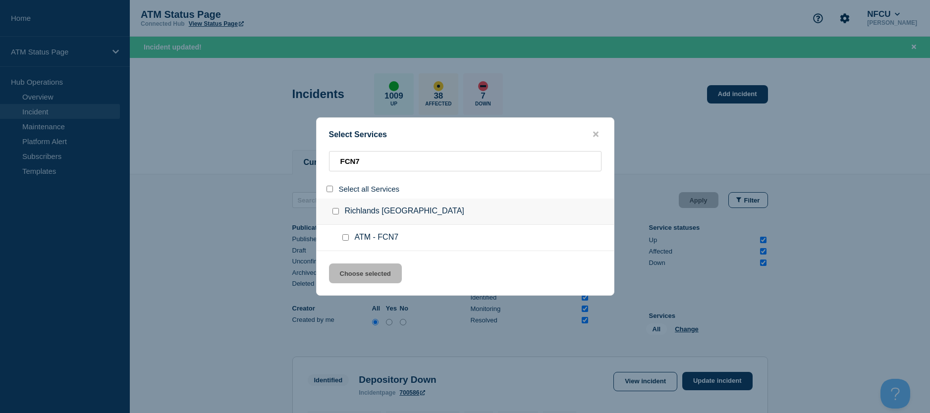
click at [349, 239] on div at bounding box center [348, 238] width 14 height 10
click at [347, 239] on input "service: ATM - FCN7" at bounding box center [346, 237] width 6 height 6
click at [364, 276] on button "Choose selected" at bounding box center [365, 274] width 73 height 20
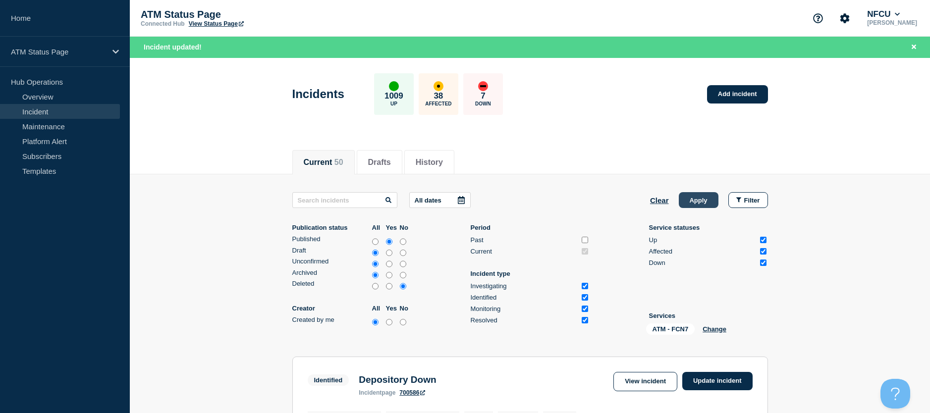
click at [699, 198] on button "Apply" at bounding box center [699, 200] width 40 height 16
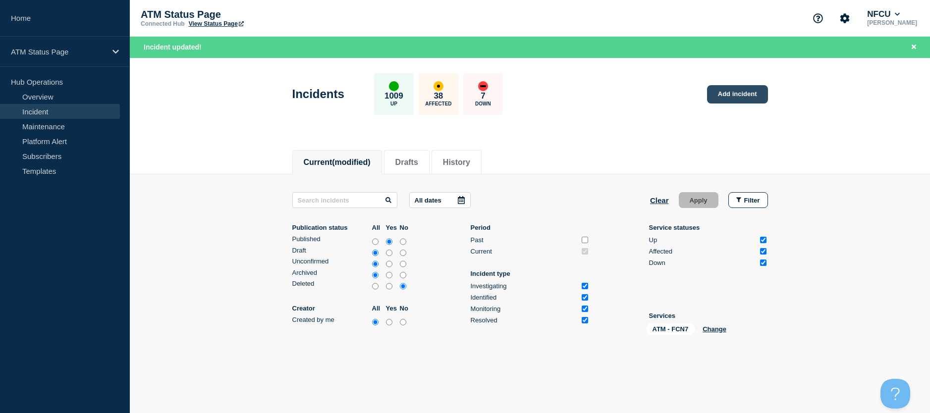
click at [730, 97] on link "Add incident" at bounding box center [737, 94] width 61 height 18
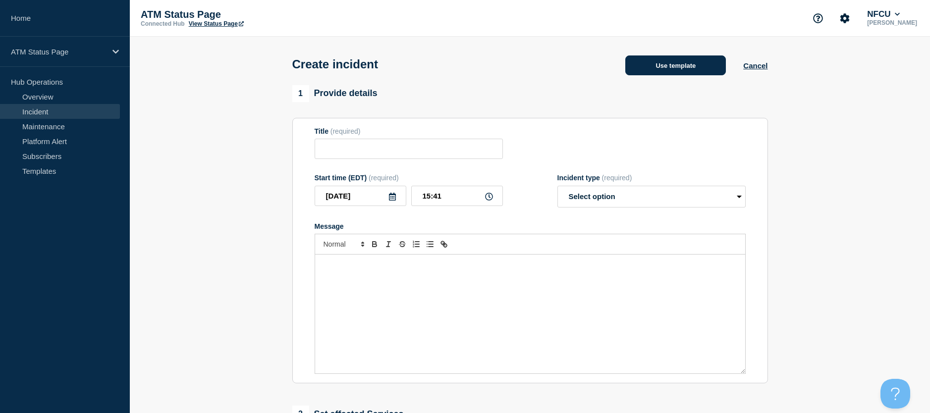
click at [648, 70] on button "Use template" at bounding box center [676, 66] width 101 height 20
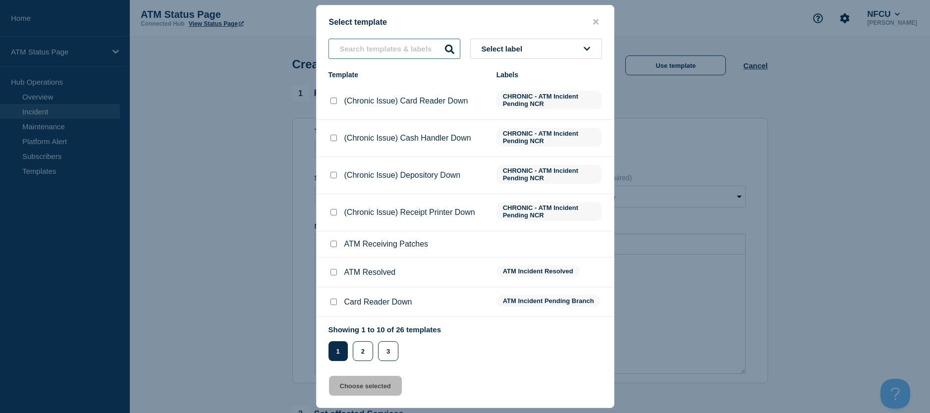
click at [428, 43] on input "text" at bounding box center [395, 49] width 132 height 20
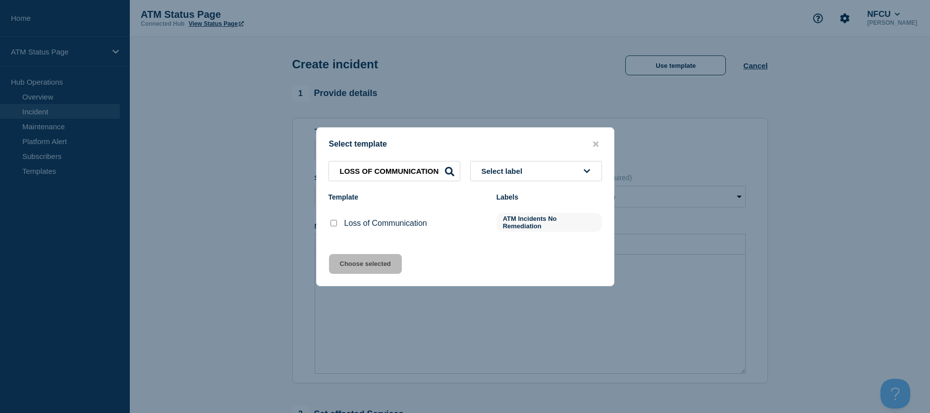
click at [333, 227] on input "Loss of Communication checkbox" at bounding box center [334, 223] width 6 height 6
click at [346, 265] on button "Choose selected" at bounding box center [365, 264] width 73 height 20
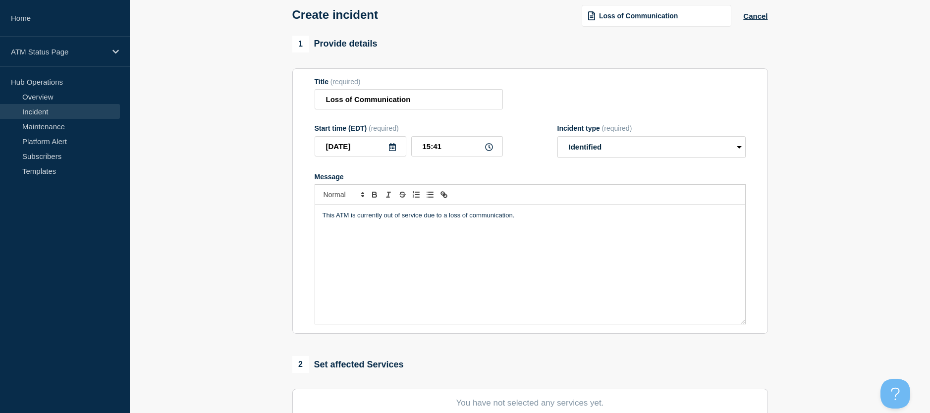
scroll to position [149, 0]
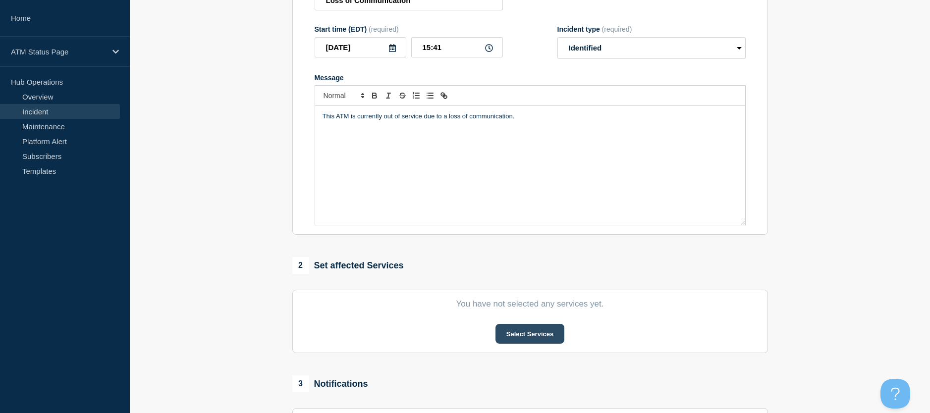
click at [514, 334] on button "Select Services" at bounding box center [530, 334] width 69 height 20
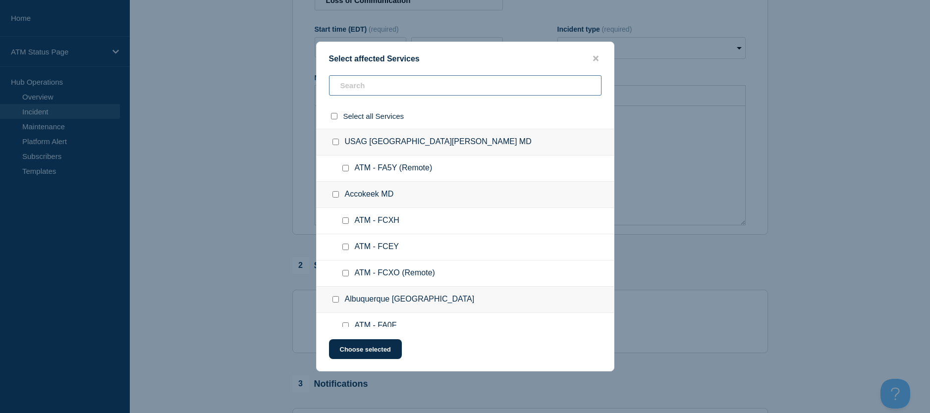
click at [350, 84] on input "text" at bounding box center [465, 85] width 273 height 20
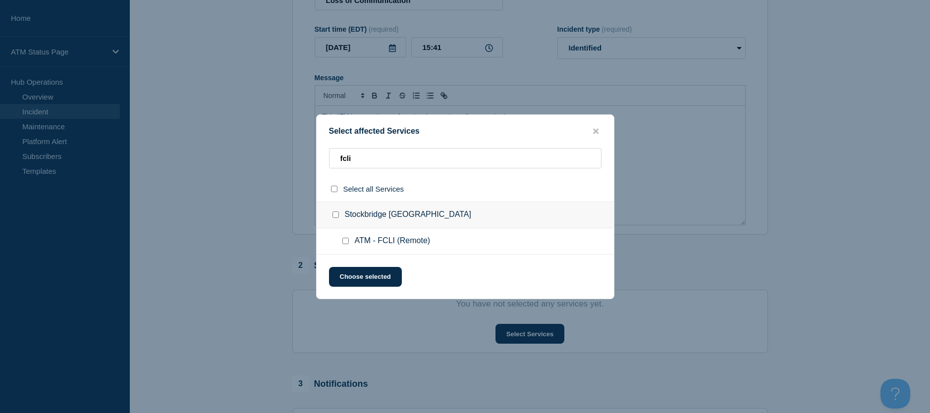
click at [344, 244] on input "ATM - FCLI (Remote) checkbox" at bounding box center [346, 241] width 6 height 6
click at [351, 272] on button "Choose selected" at bounding box center [365, 277] width 73 height 20
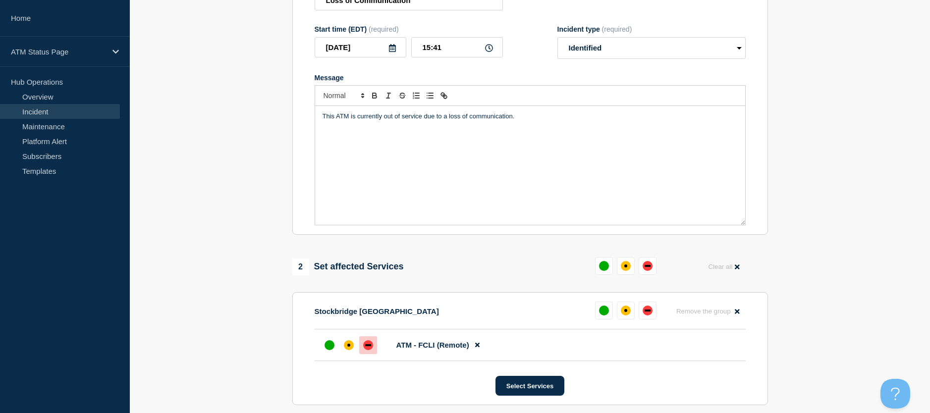
click at [364, 349] on div "down" at bounding box center [368, 346] width 10 height 10
click at [543, 390] on button "Select Services" at bounding box center [530, 386] width 69 height 20
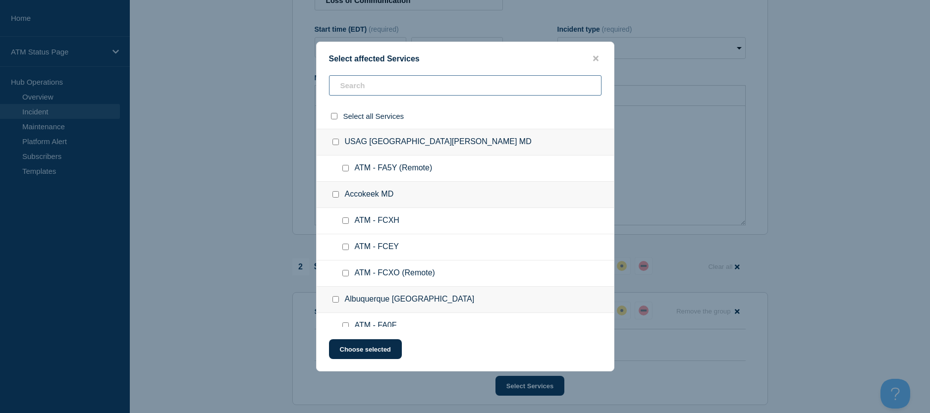
click at [346, 89] on input "text" at bounding box center [465, 85] width 273 height 20
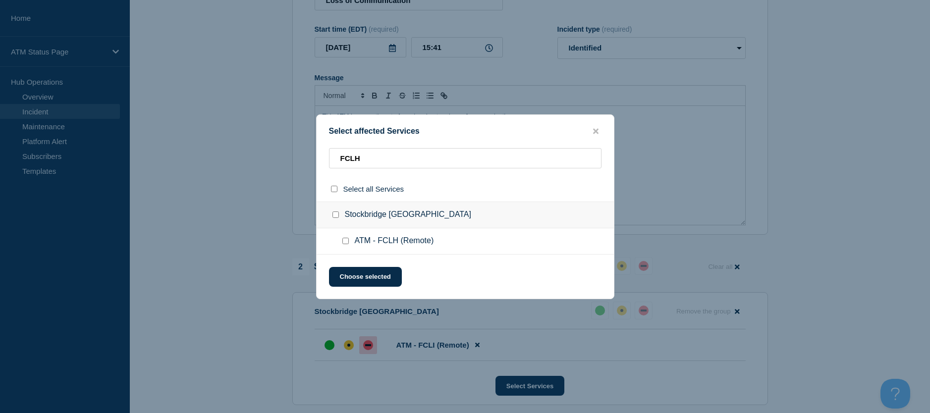
click at [343, 242] on input "ATM - FCLH (Remote) checkbox" at bounding box center [346, 241] width 6 height 6
click at [346, 271] on button "Choose selected" at bounding box center [365, 277] width 73 height 20
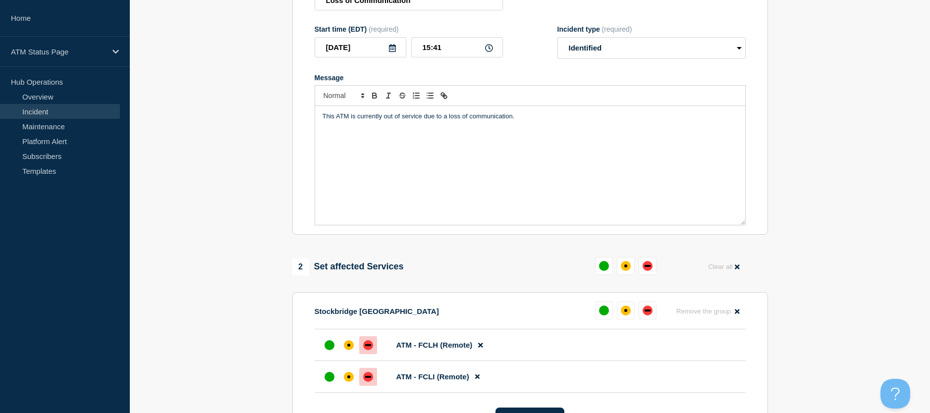
click at [369, 354] on div at bounding box center [368, 346] width 18 height 18
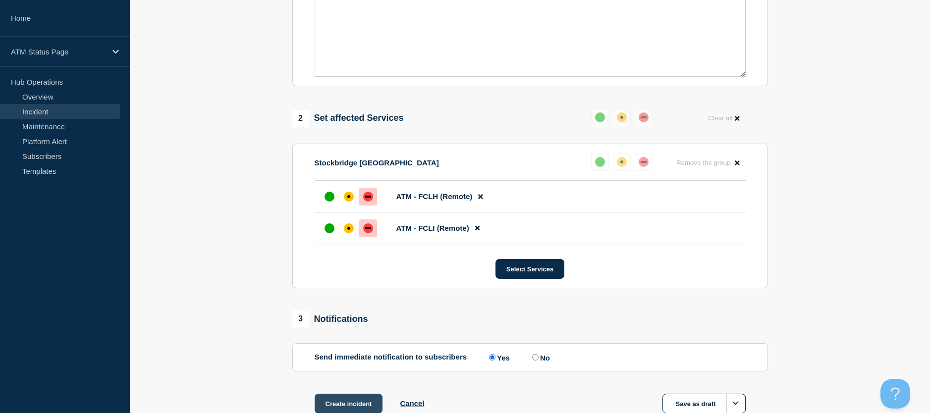
scroll to position [347, 0]
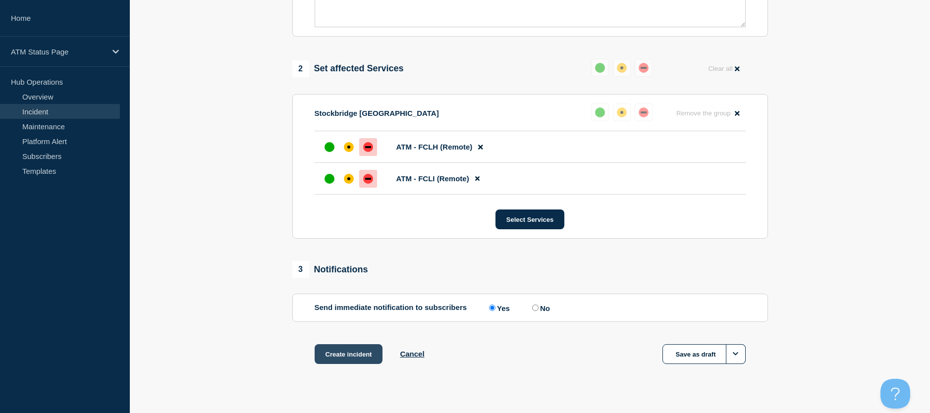
click at [334, 359] on button "Create incident" at bounding box center [349, 355] width 68 height 20
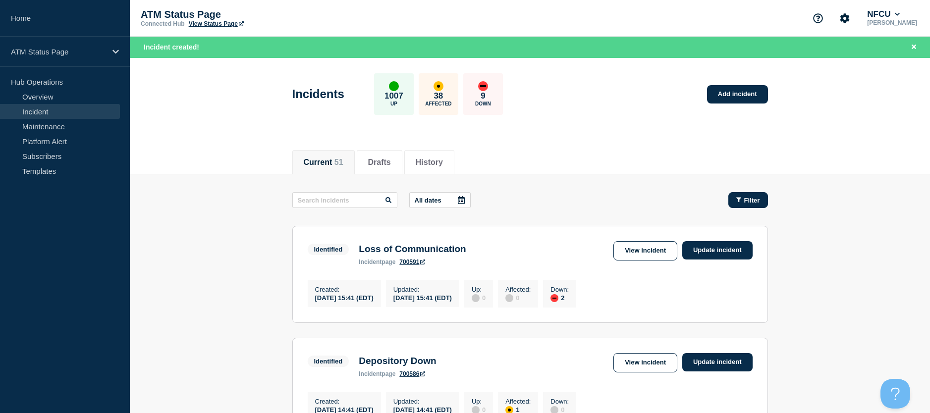
click at [758, 198] on span "Filter" at bounding box center [753, 200] width 16 height 7
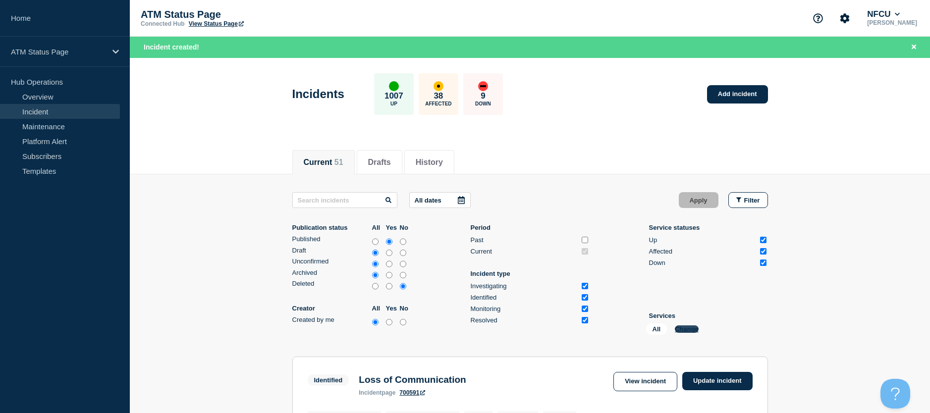
click at [682, 331] on button "Change" at bounding box center [687, 329] width 24 height 7
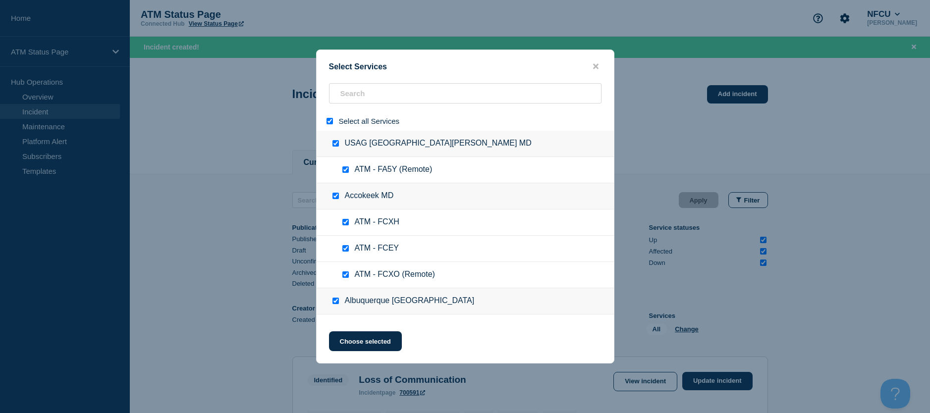
click at [332, 125] on div at bounding box center [332, 120] width 14 height 9
click at [329, 121] on input "select all" at bounding box center [330, 121] width 6 height 6
click at [365, 92] on input "search" at bounding box center [465, 93] width 273 height 20
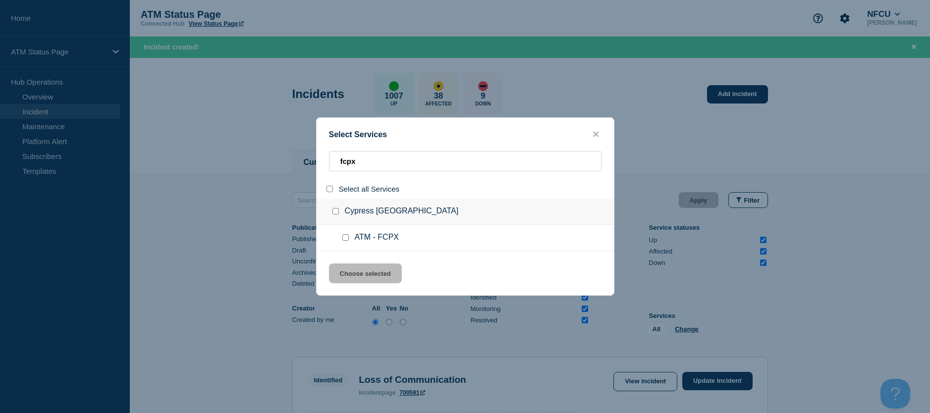
click at [346, 236] on input "service: ATM - FCPX" at bounding box center [346, 237] width 6 height 6
click at [350, 273] on button "Choose selected" at bounding box center [365, 274] width 73 height 20
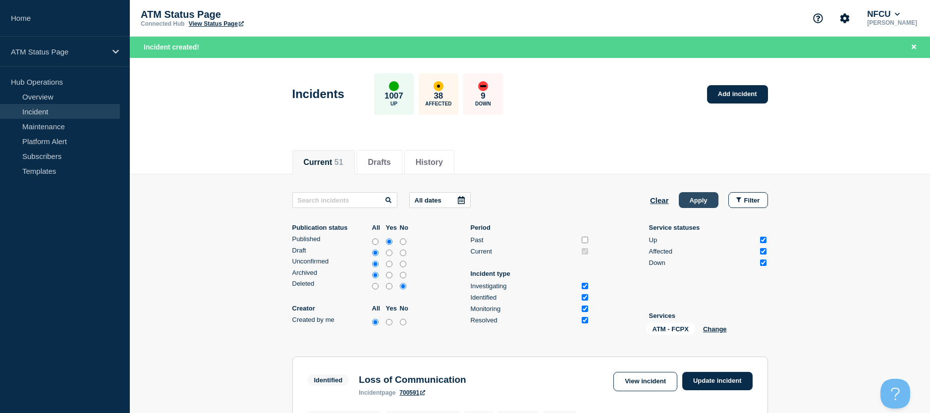
click at [699, 204] on button "Apply" at bounding box center [699, 200] width 40 height 16
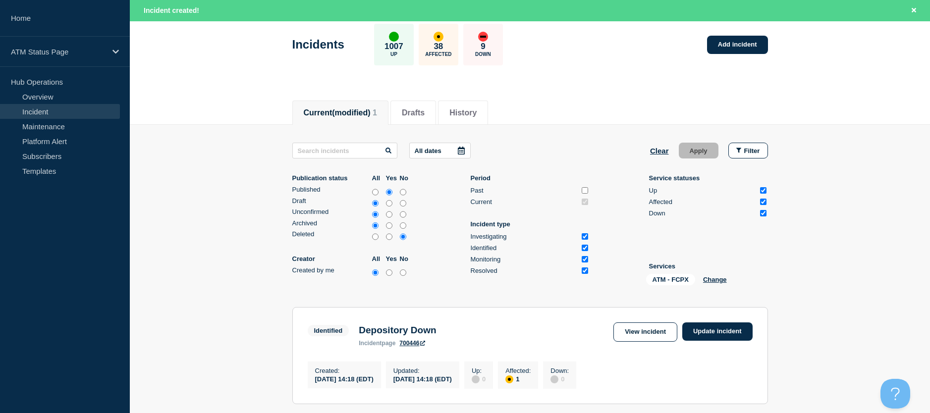
scroll to position [149, 0]
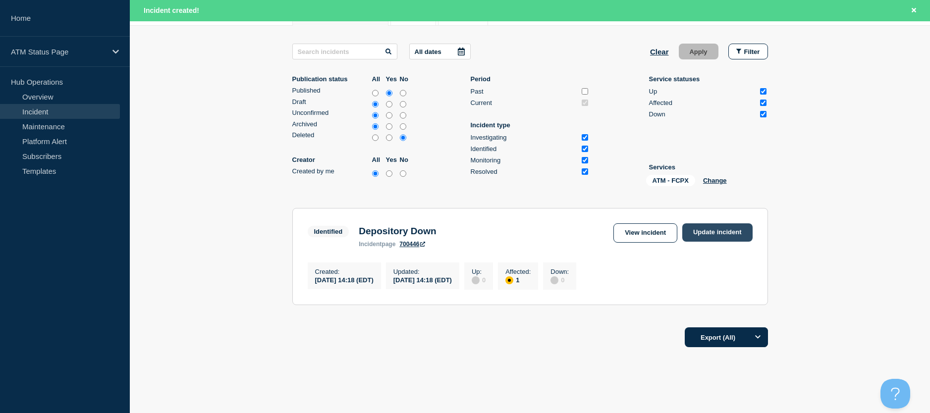
click at [723, 228] on link "Update incident" at bounding box center [718, 233] width 70 height 18
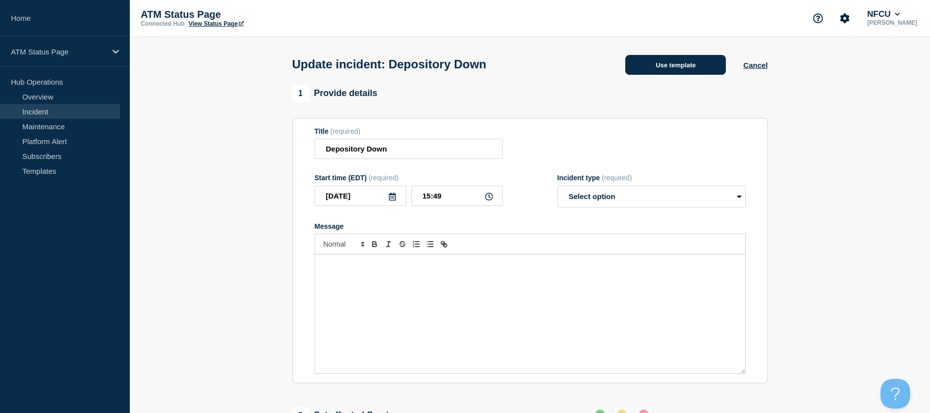
click at [665, 69] on button "Use template" at bounding box center [676, 65] width 101 height 20
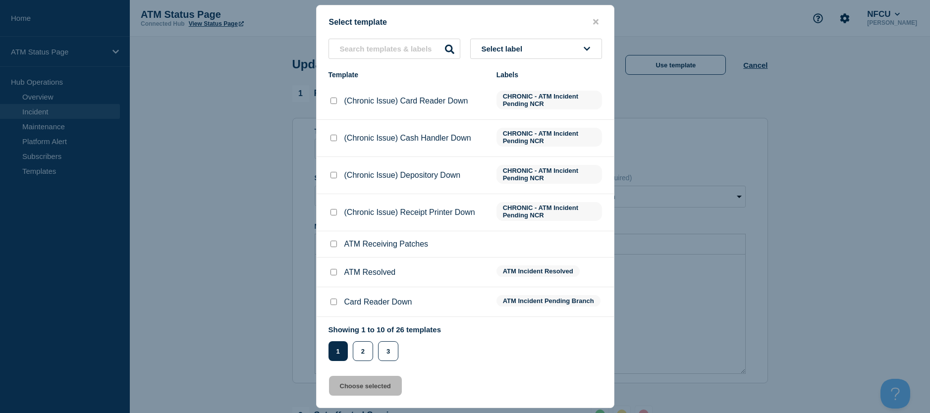
click at [334, 272] on input "ATM Resolved checkbox" at bounding box center [334, 272] width 6 height 6
click at [347, 390] on button "Choose selected" at bounding box center [365, 386] width 73 height 20
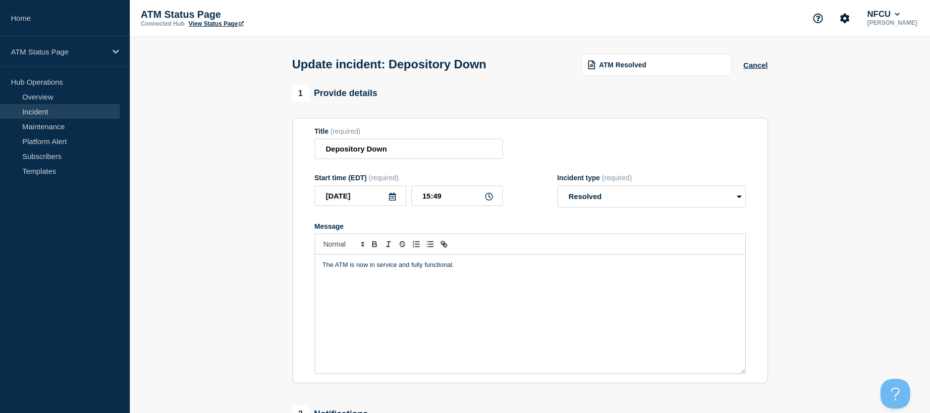
scroll to position [99, 0]
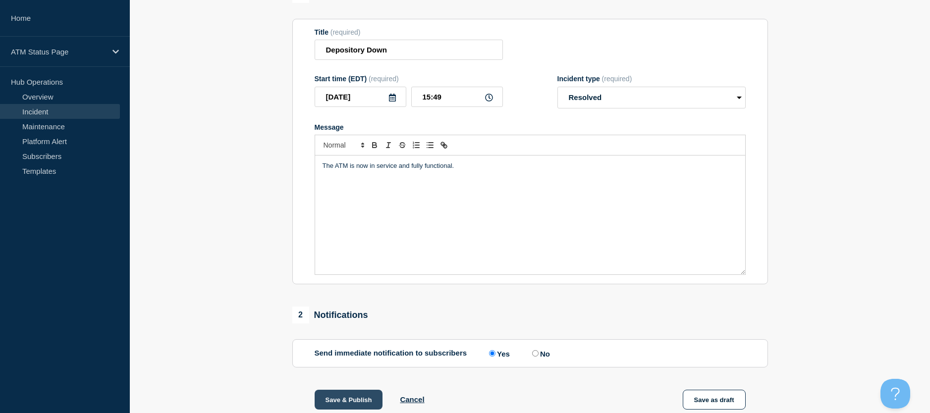
click at [330, 397] on button "Save & Publish" at bounding box center [349, 400] width 68 height 20
